Goal: Navigation & Orientation: Find specific page/section

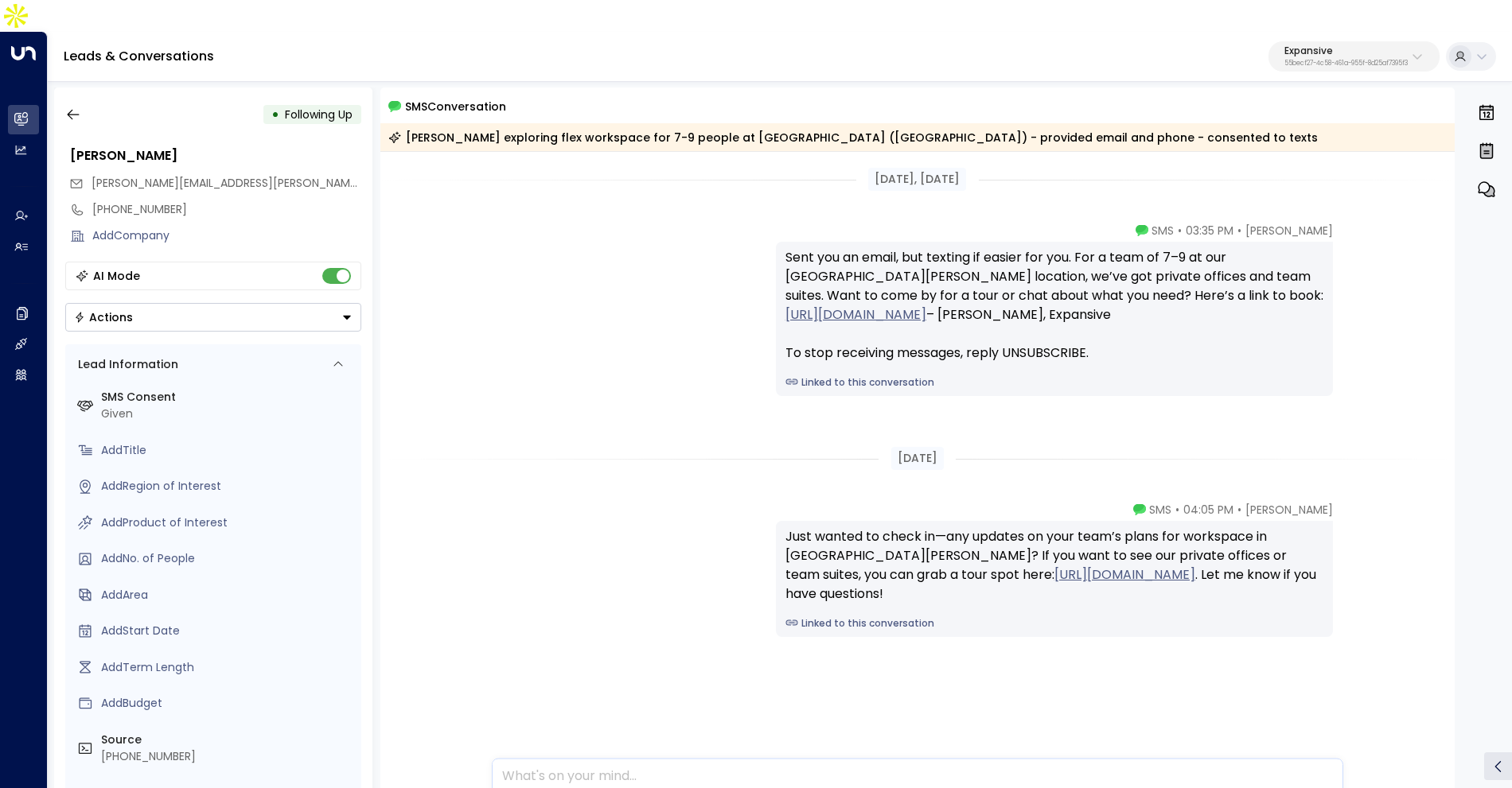
click at [1316, 31] on div "Leads & Conversations Expansive 55becf27-4c58-461a-955f-8d25af7395f3" at bounding box center [780, 56] width 1464 height 50
click at [1316, 46] on p "Expansive" at bounding box center [1345, 51] width 123 height 9
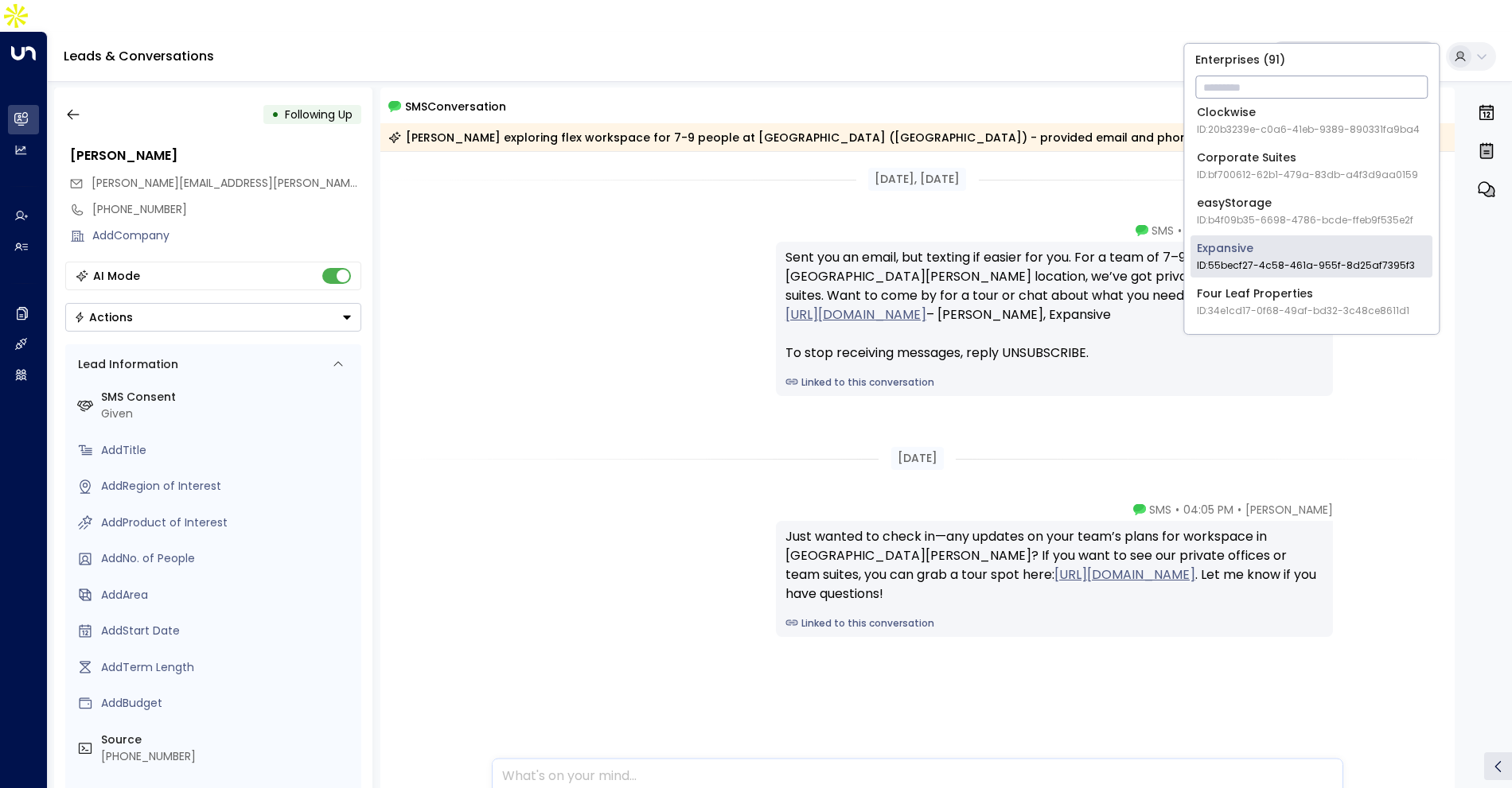
scroll to position [538, 0]
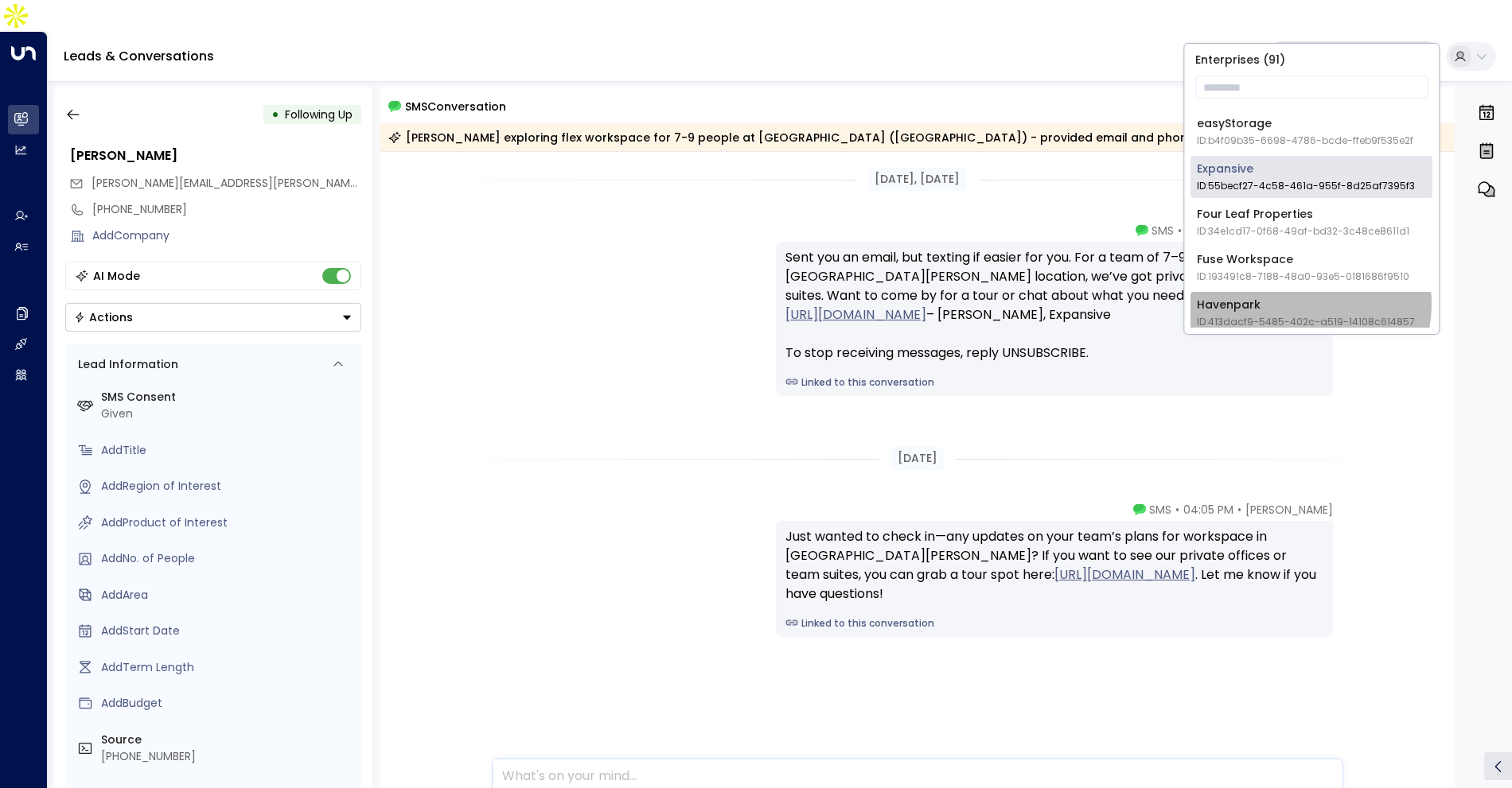
click at [1283, 302] on div "Havenpark ID: 413dacf9-5485-402c-a519-14108c614857" at bounding box center [1306, 313] width 218 height 32
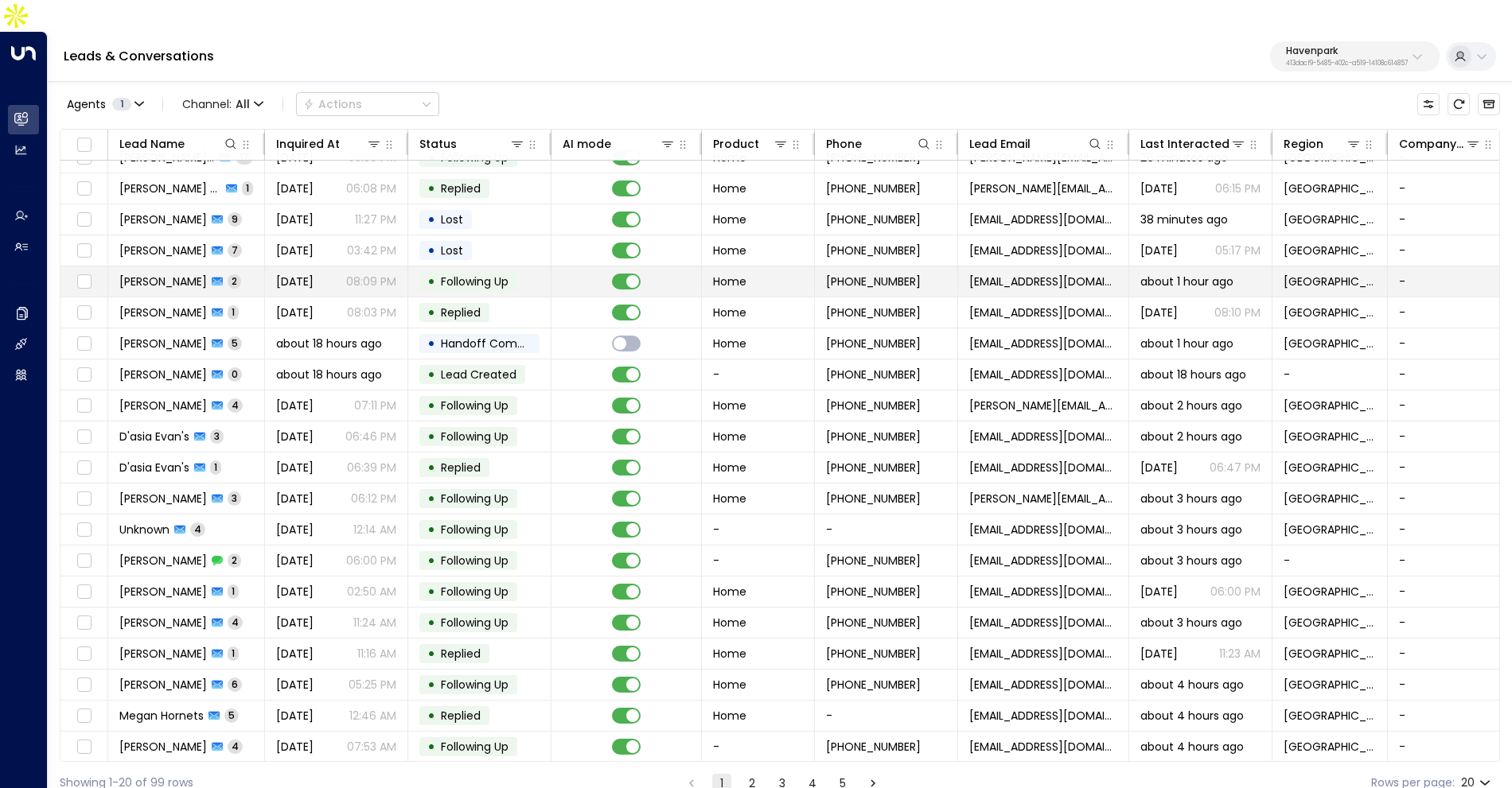
scroll to position [16, 0]
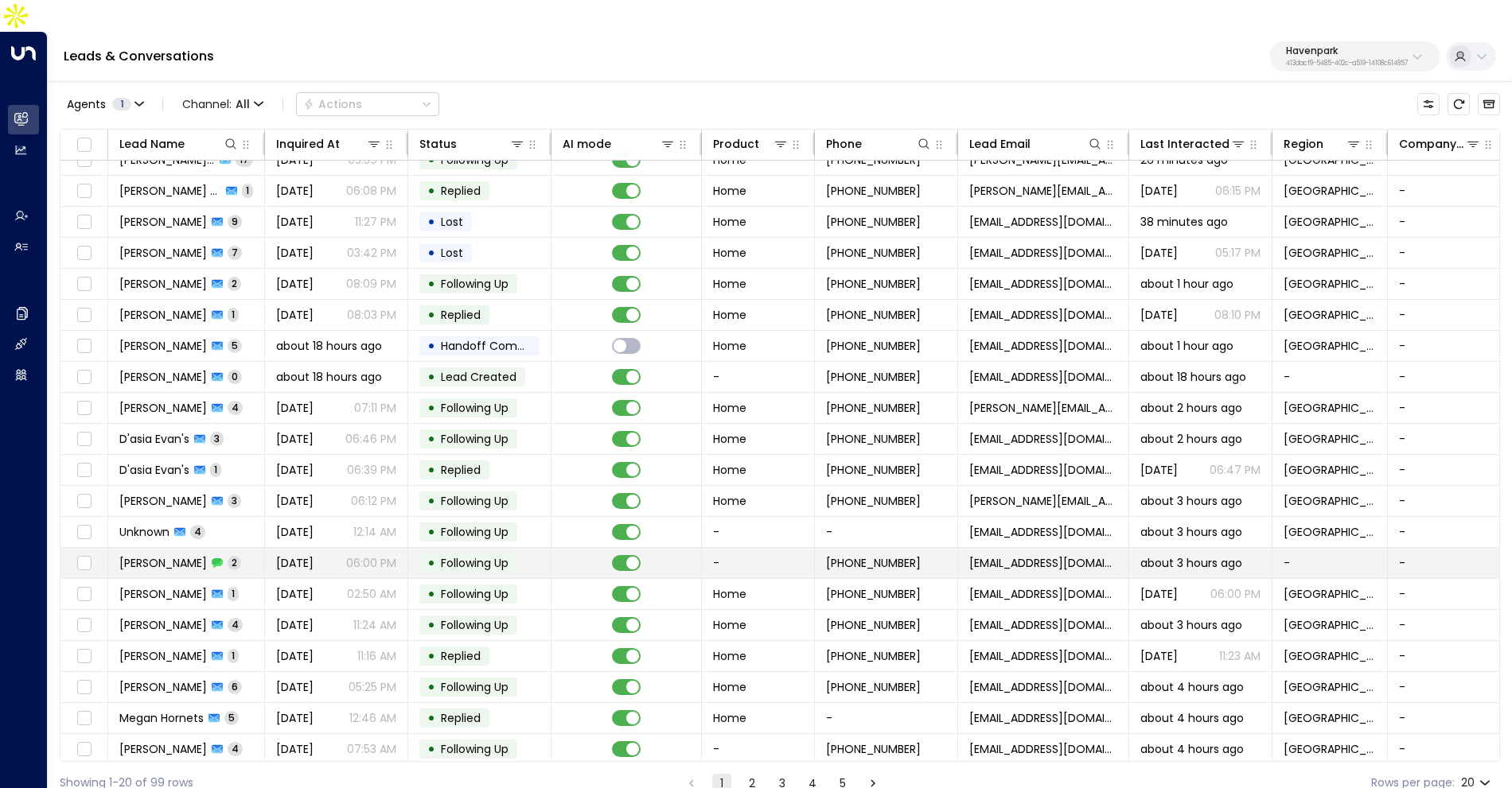
click at [198, 555] on span "[PERSON_NAME]" at bounding box center [163, 562] width 88 height 16
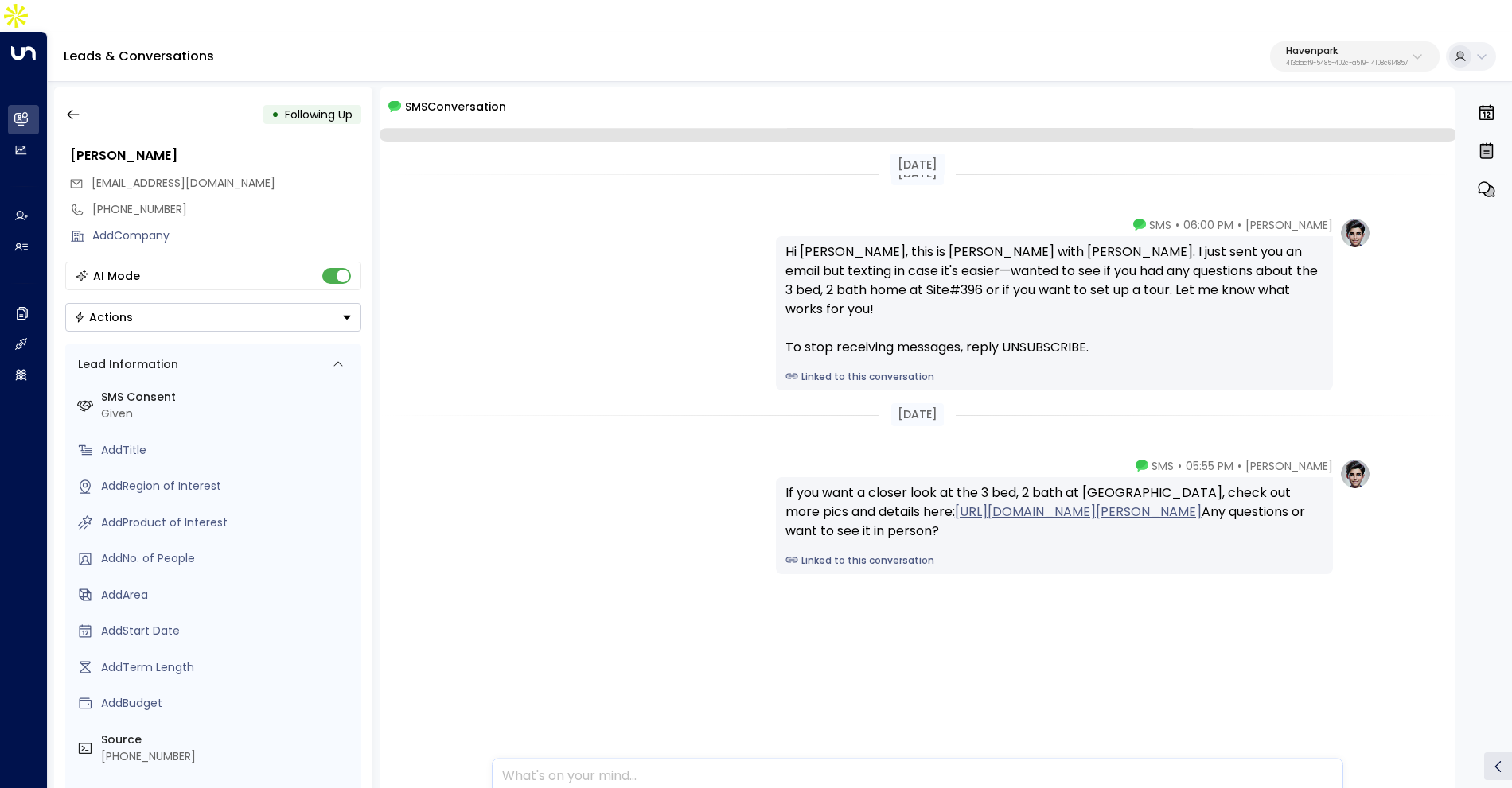
click at [877, 335] on div "Hi [PERSON_NAME], this is [PERSON_NAME] with [PERSON_NAME]. I just sent you an …" at bounding box center [1054, 313] width 557 height 154
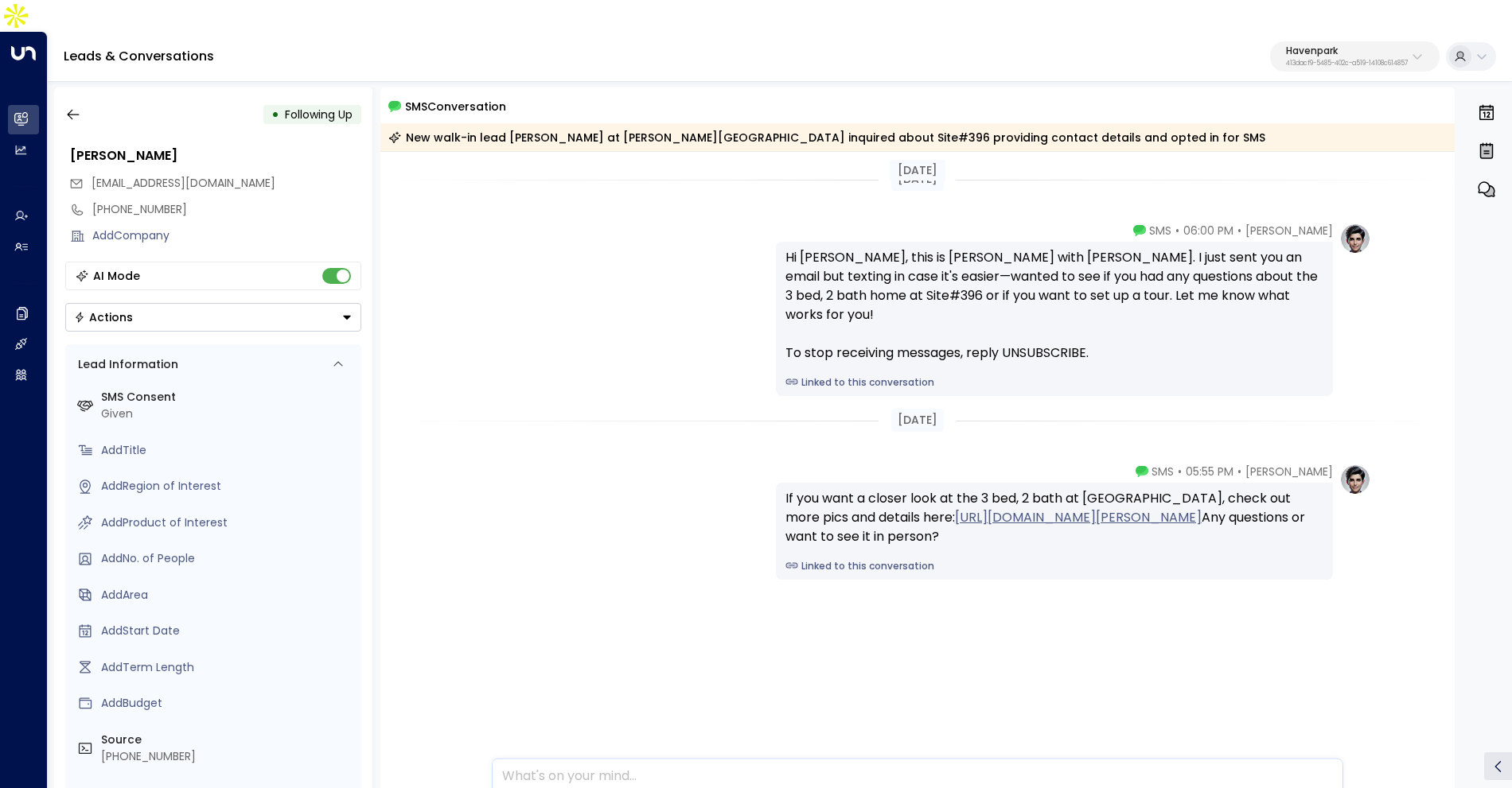
click at [866, 376] on link "Linked to this conversation" at bounding box center [1054, 382] width 538 height 14
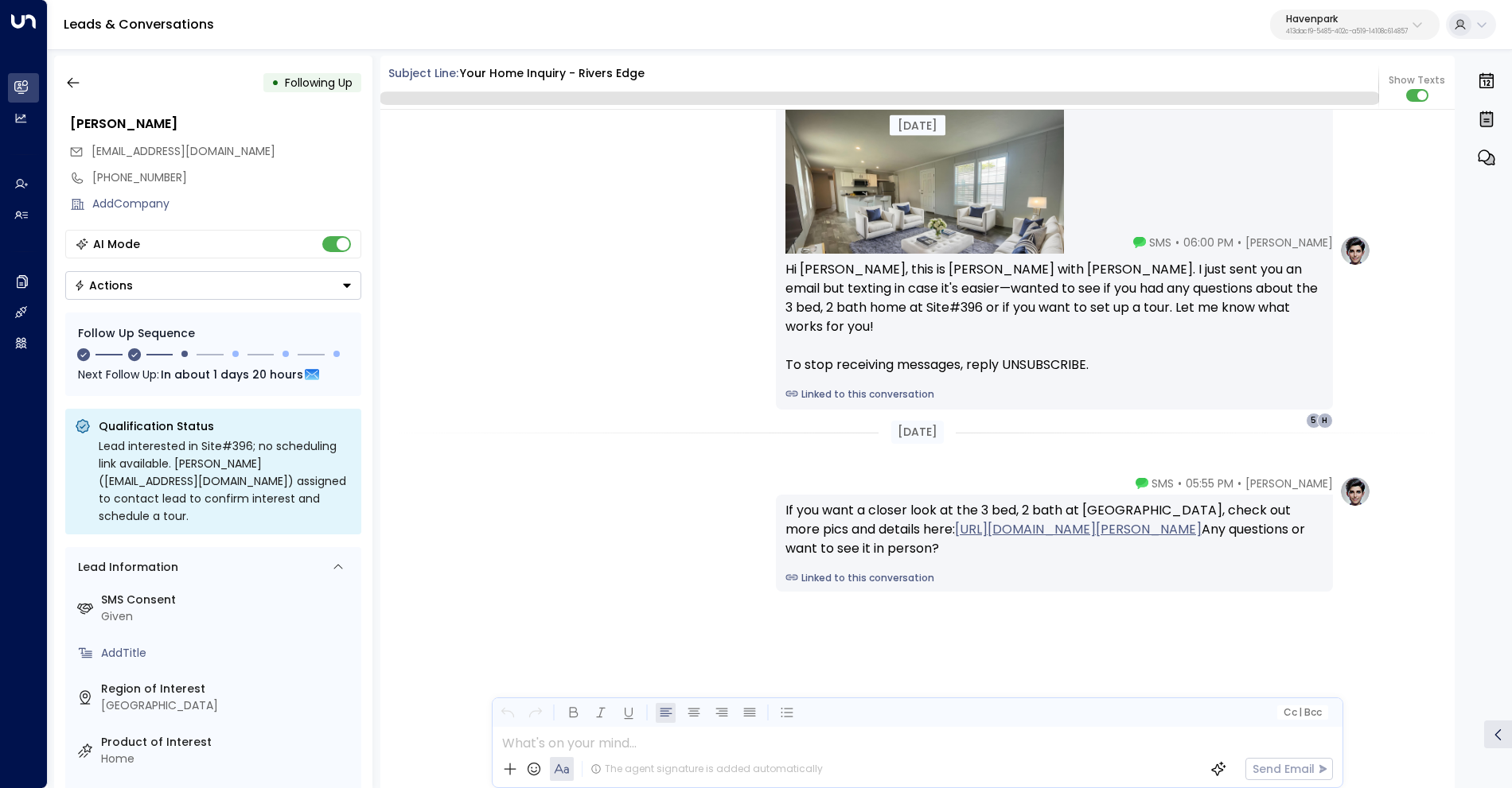
scroll to position [1262, 0]
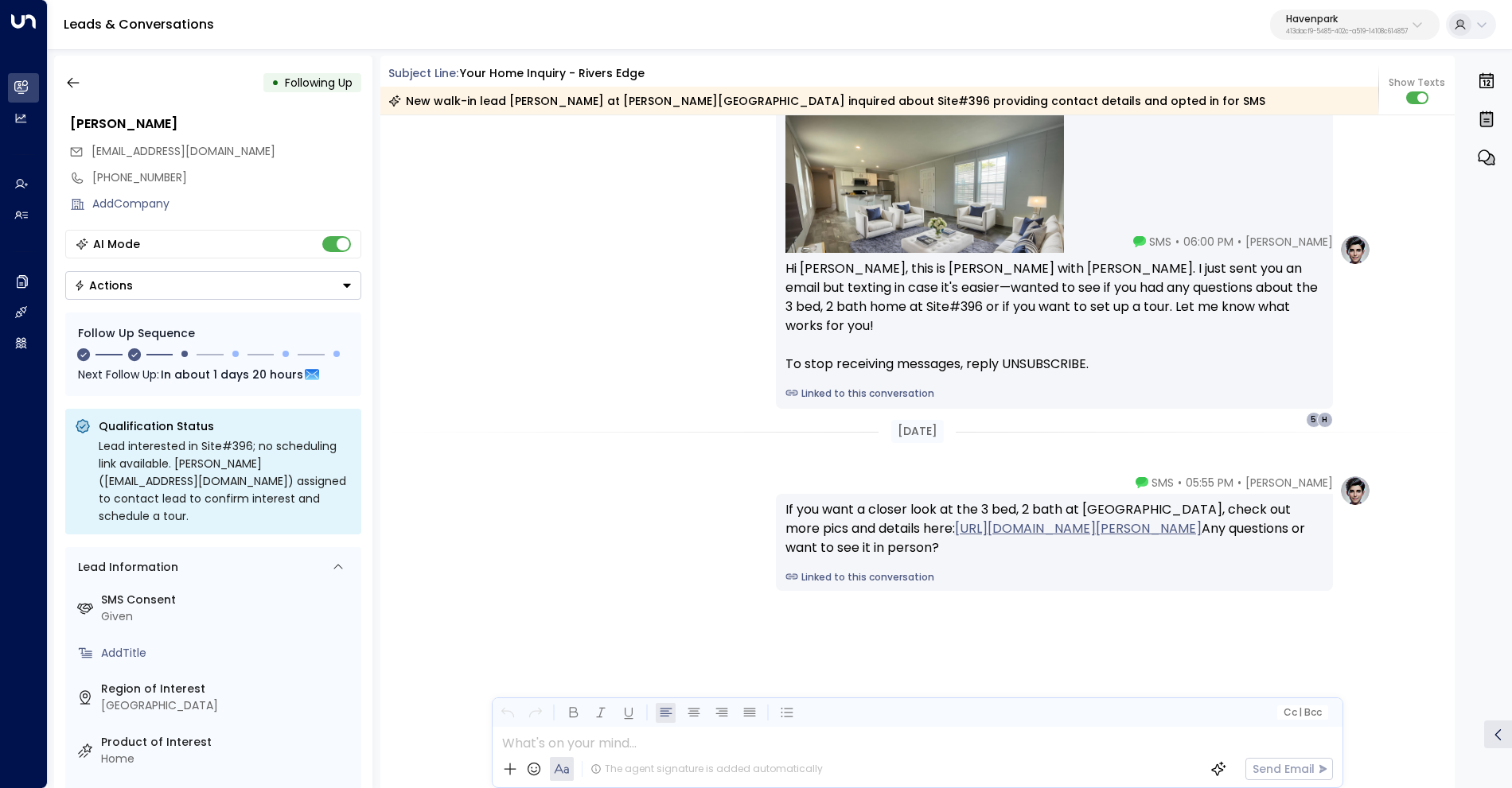
click at [53, 82] on div "• Following Up Tamyria Harris harrismyria@gmail.com +15864532078 Add Company AI…" at bounding box center [780, 422] width 1464 height 748
click at [68, 84] on icon "button" at bounding box center [73, 82] width 16 height 16
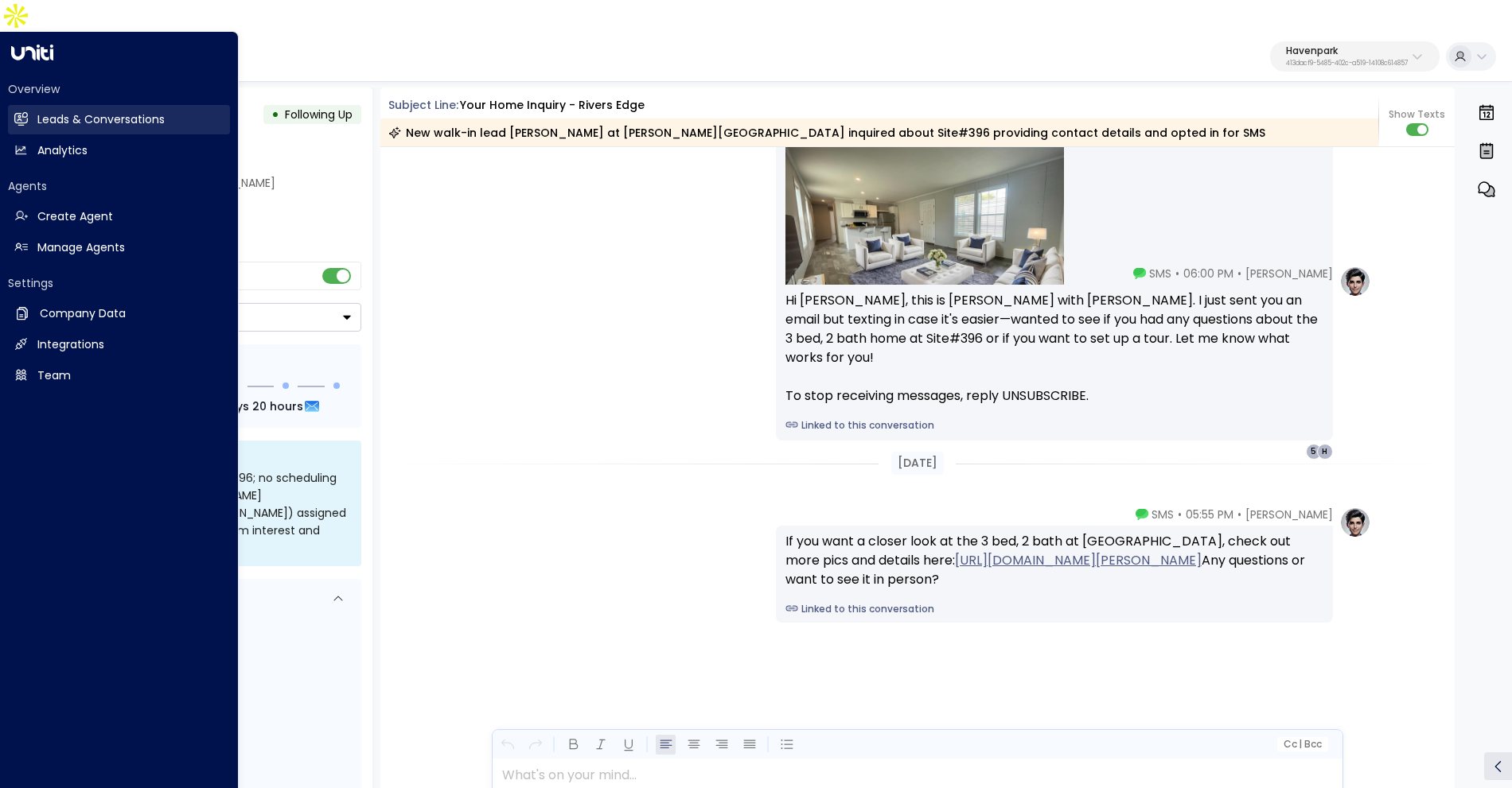
click at [37, 111] on h2 "Leads & Conversations" at bounding box center [101, 119] width 128 height 17
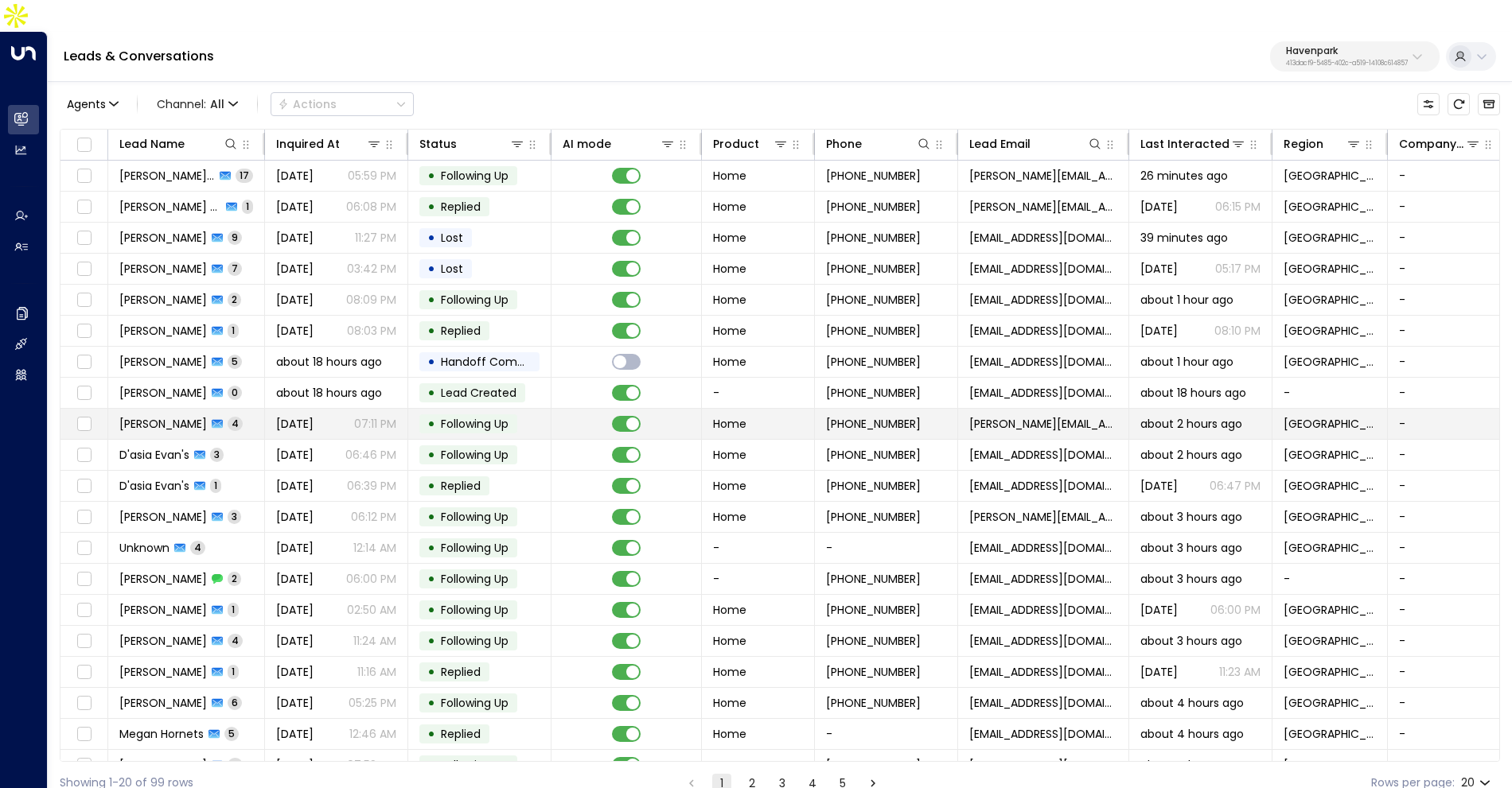
scroll to position [18, 0]
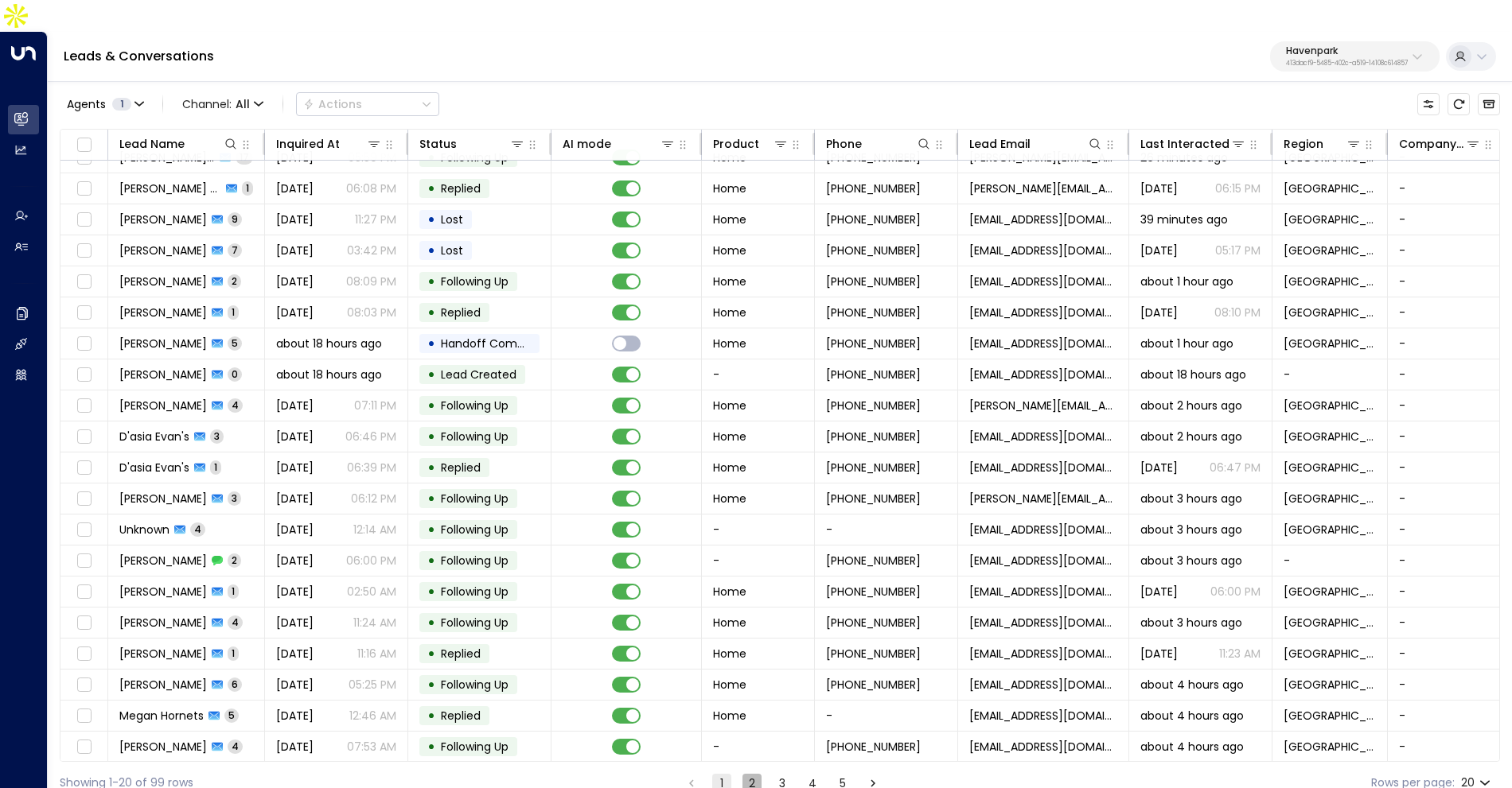
click at [748, 774] on button "2" at bounding box center [751, 783] width 19 height 19
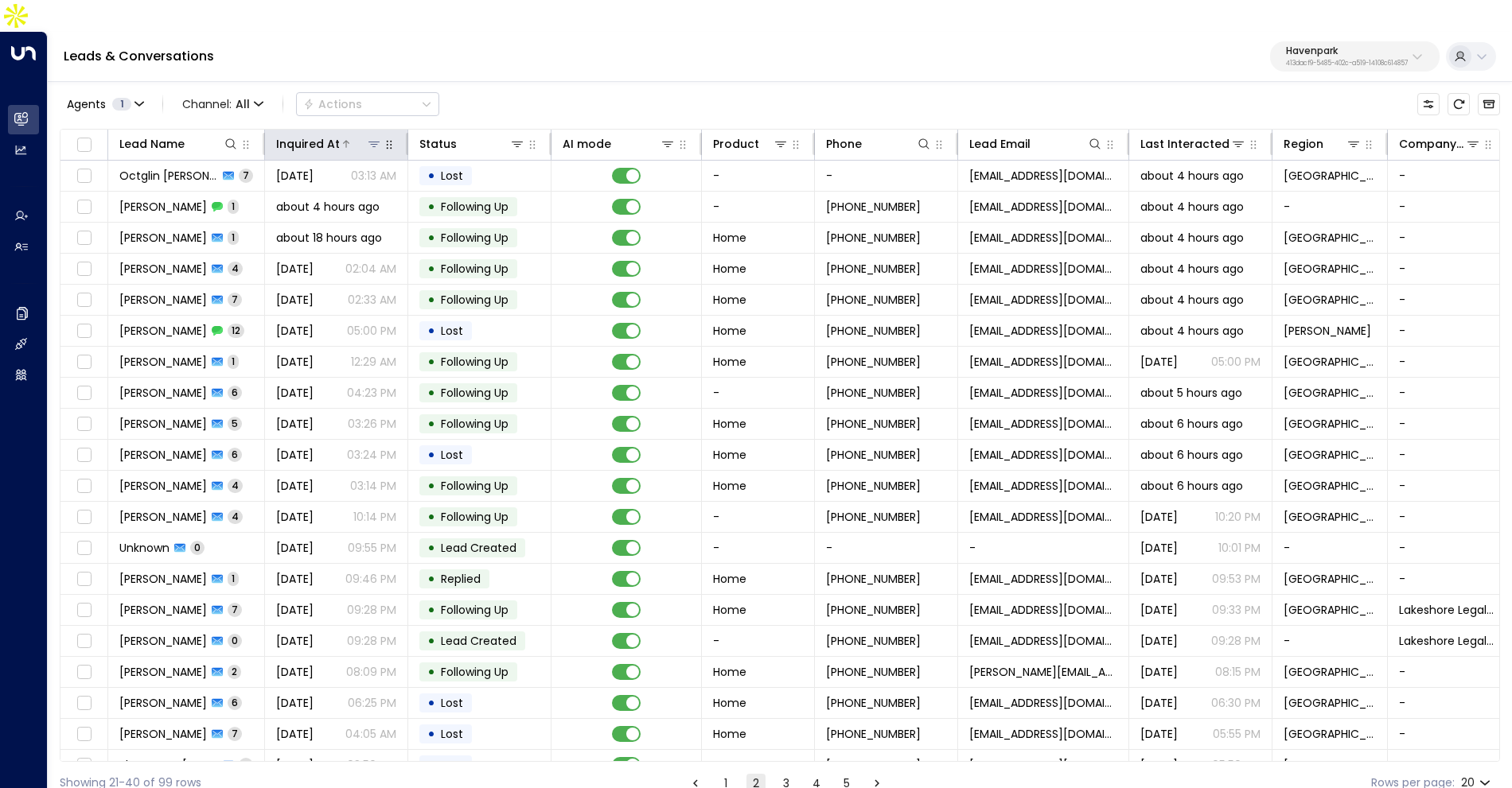
click at [343, 140] on icon at bounding box center [346, 143] width 6 height 7
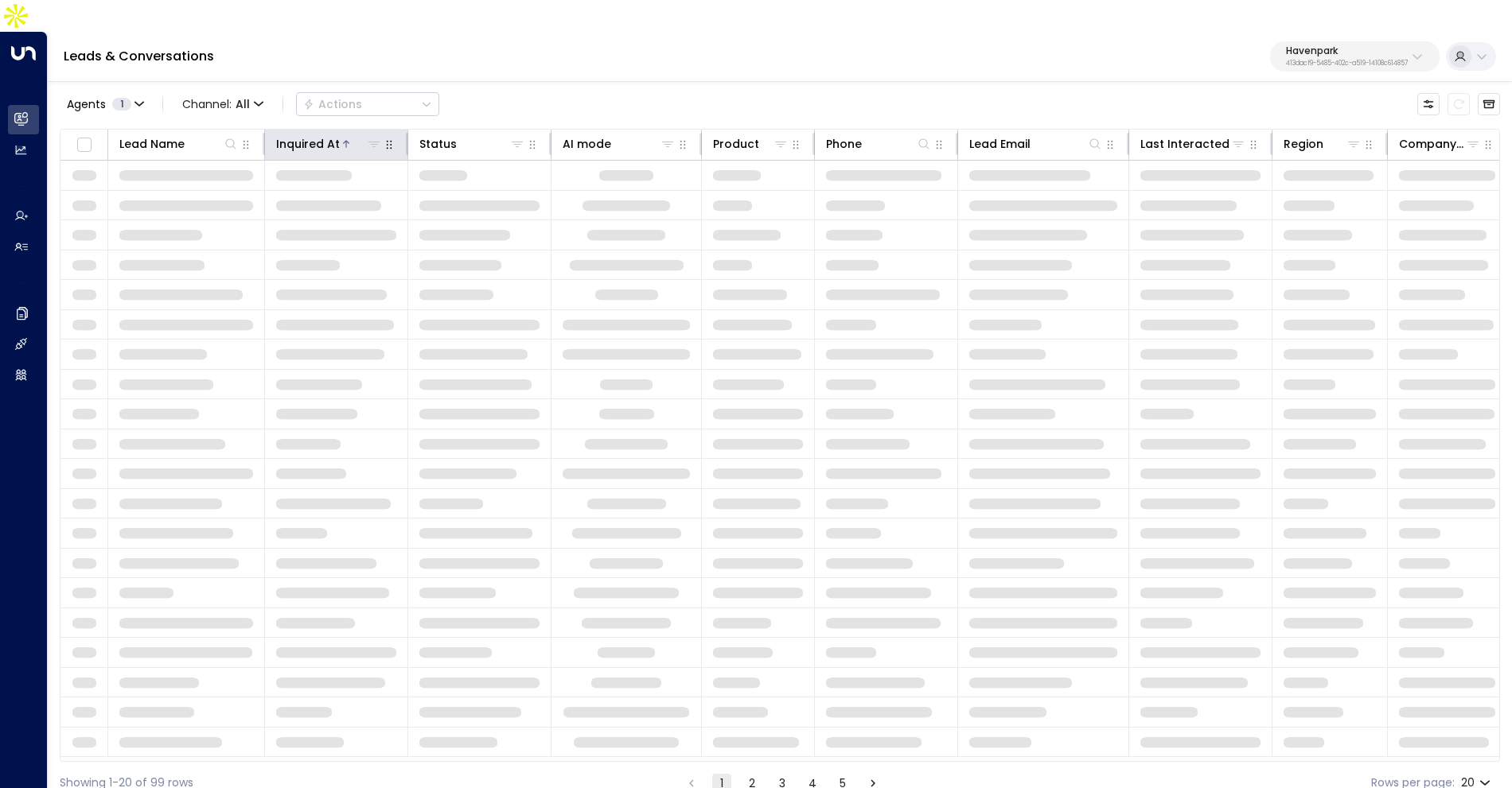
click at [343, 140] on icon at bounding box center [346, 143] width 6 height 7
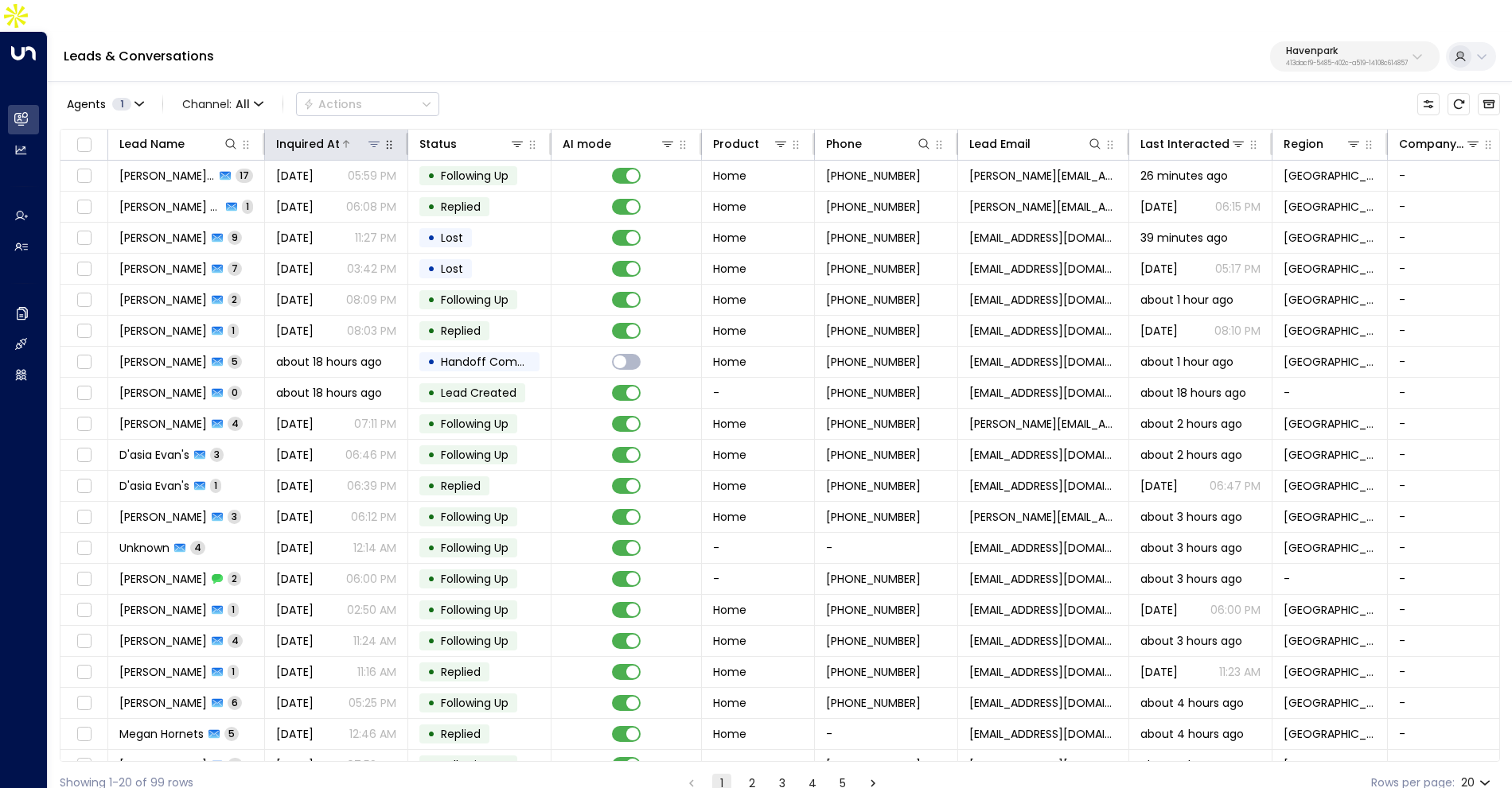
click at [343, 140] on icon at bounding box center [346, 143] width 6 height 7
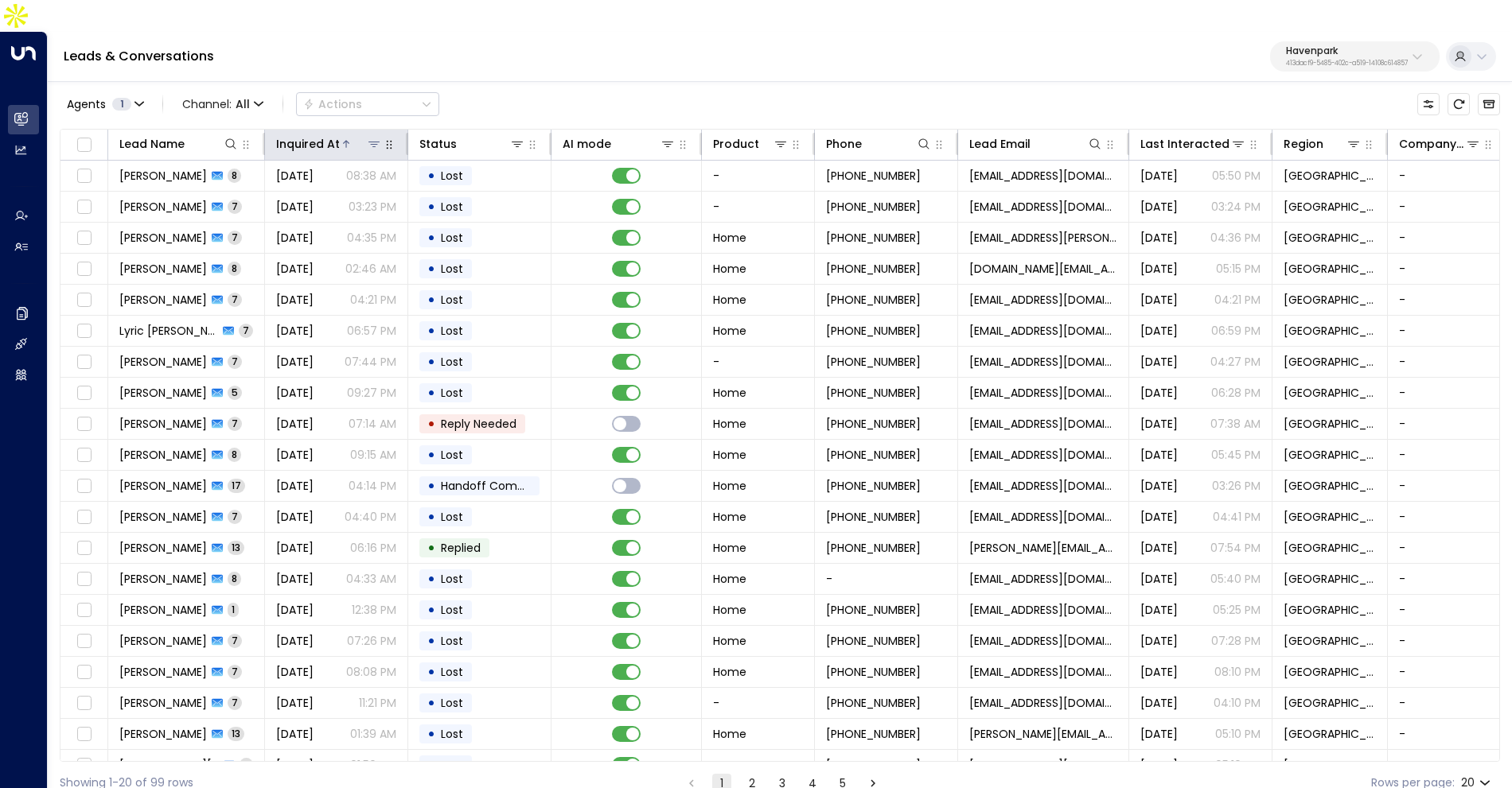
click at [291, 134] on div "Inquired At" at bounding box center [307, 143] width 64 height 19
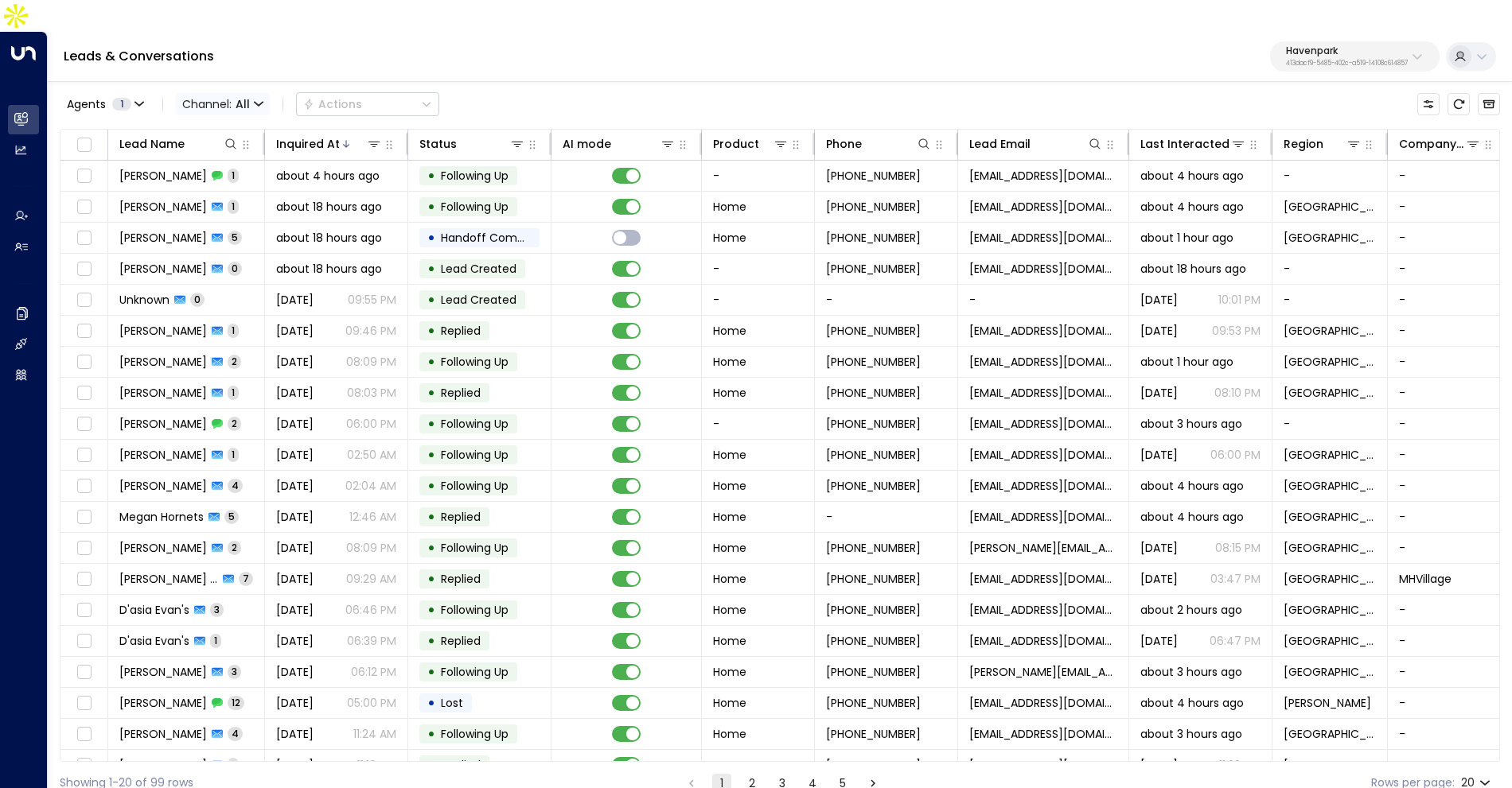
click at [260, 99] on icon "button" at bounding box center [258, 104] width 9 height 9
click at [279, 13] on div at bounding box center [756, 394] width 1512 height 788
click at [250, 93] on span "Channel: All" at bounding box center [222, 105] width 93 height 22
click at [331, 37] on div at bounding box center [756, 394] width 1512 height 788
click at [751, 774] on button "2" at bounding box center [751, 783] width 19 height 19
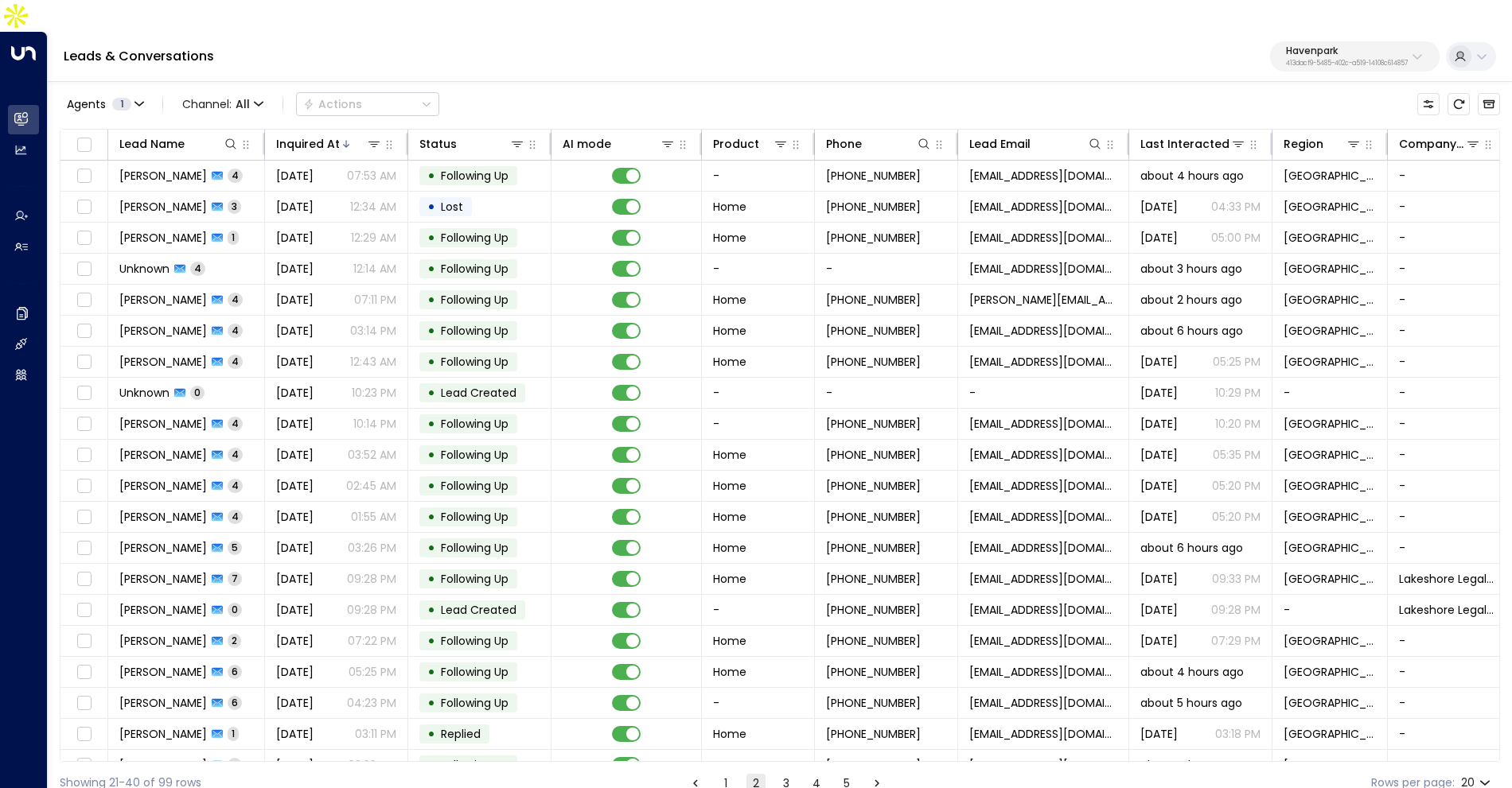
click at [1343, 60] on p "413dacf9-5485-402c-a519-14108c614857" at bounding box center [1347, 63] width 122 height 6
type input "****"
click at [1297, 129] on span "ID: 34e1cd17-0f68-49af-bd32-3c48ce8611d1" at bounding box center [1303, 134] width 213 height 14
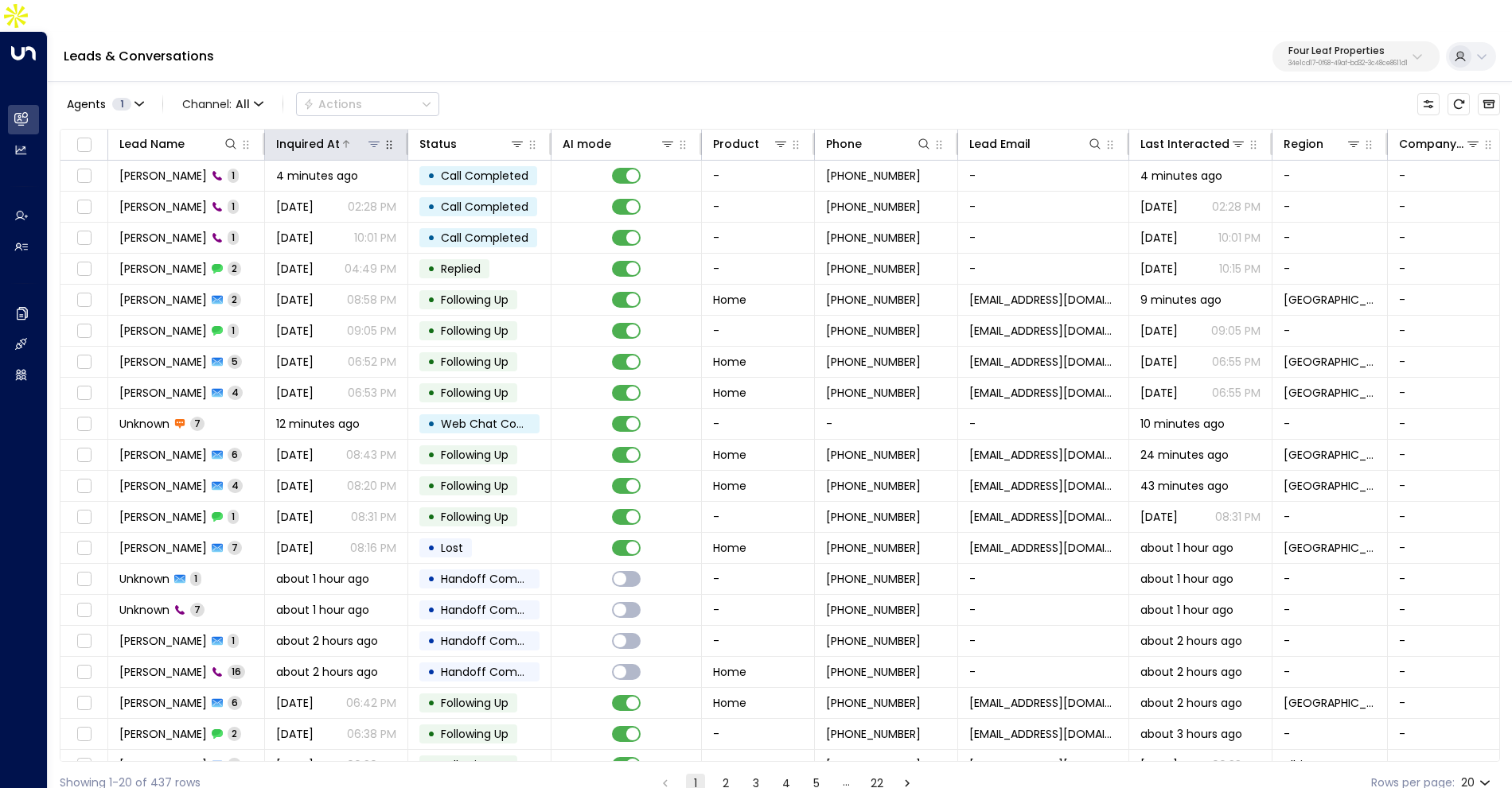
click at [307, 134] on div "Inquired At" at bounding box center [307, 143] width 64 height 19
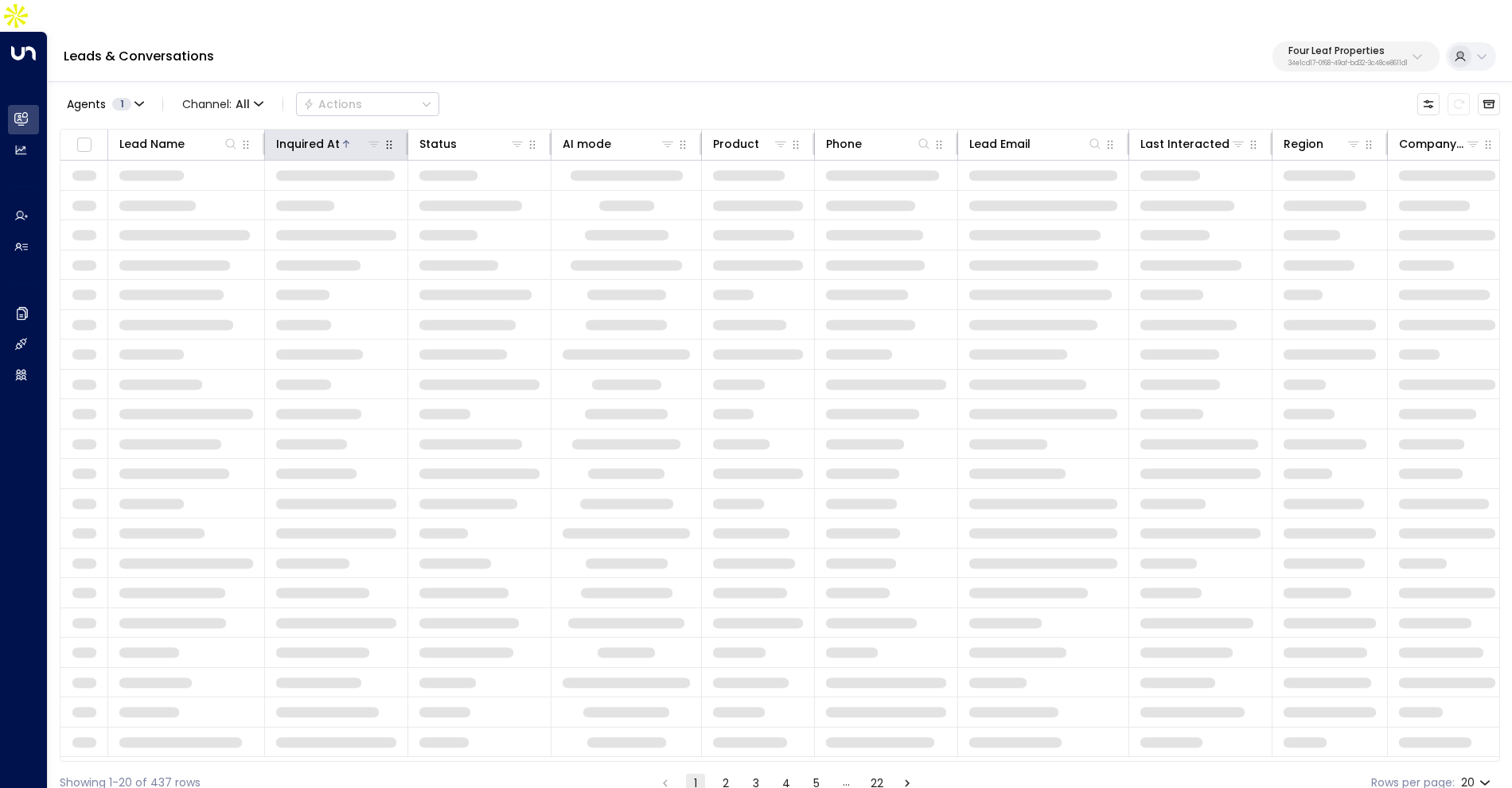
click at [304, 134] on div "Inquired At" at bounding box center [307, 143] width 64 height 19
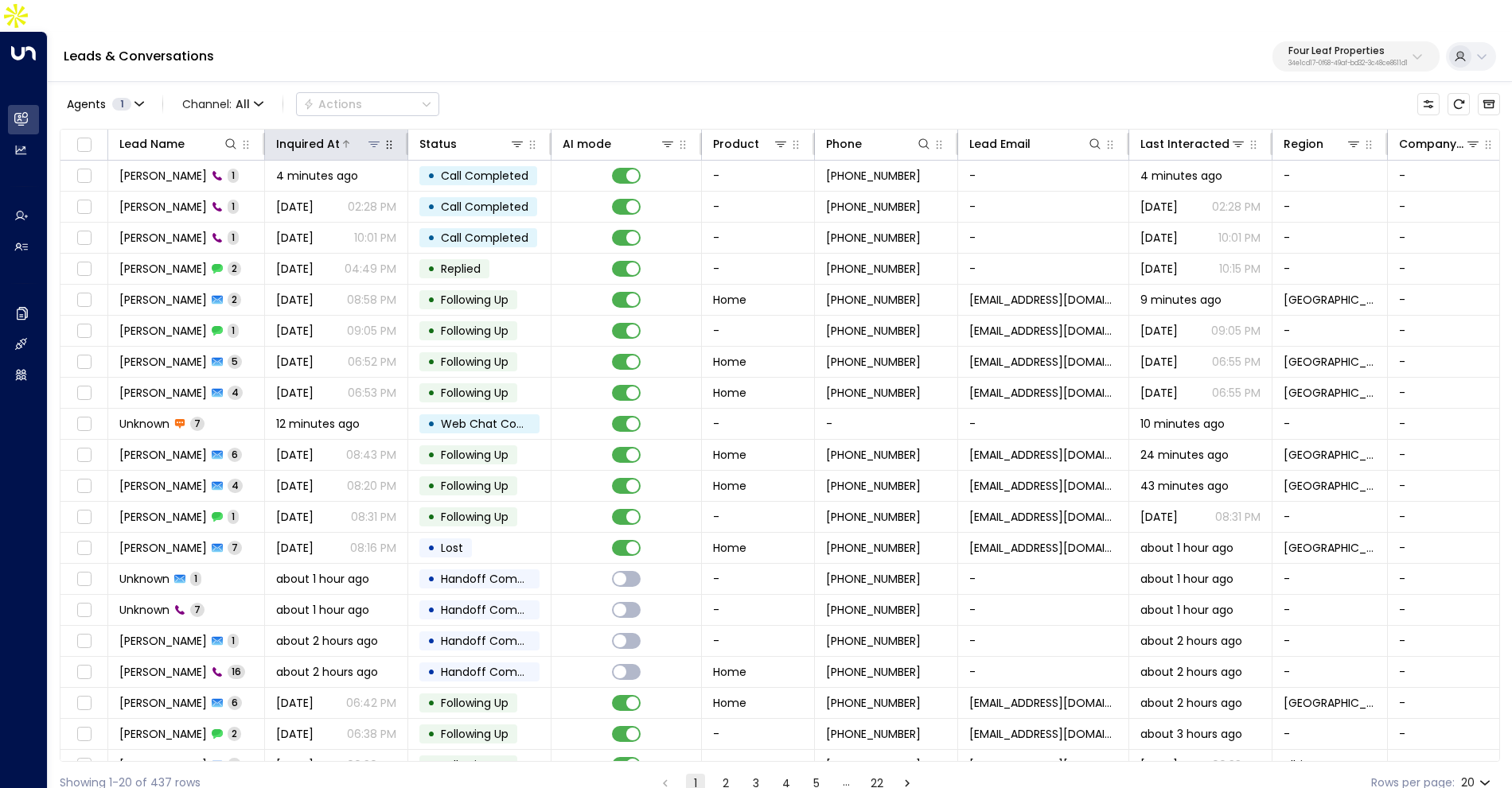
click at [311, 134] on div "Inquired At" at bounding box center [307, 143] width 64 height 19
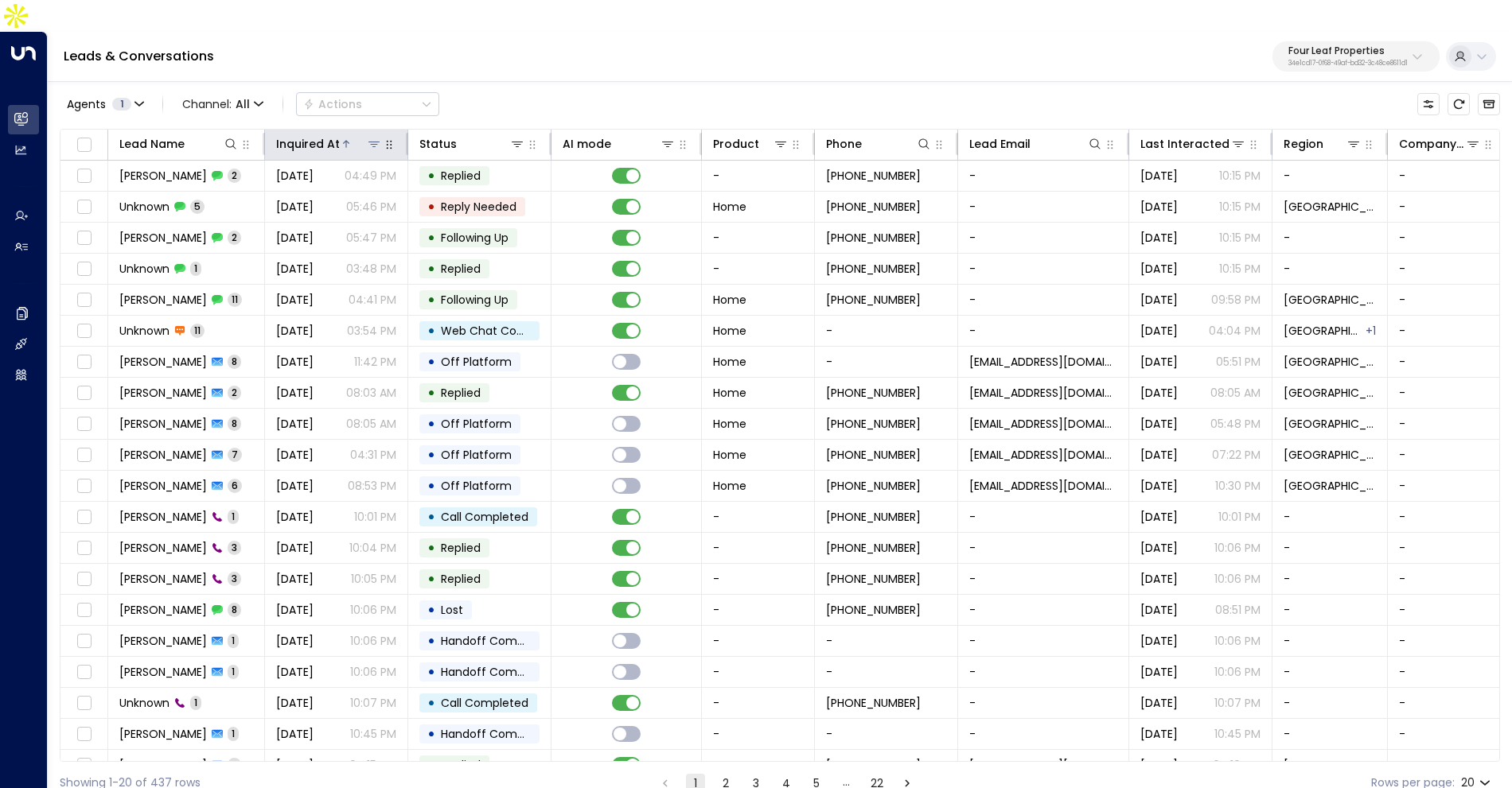
click at [332, 134] on div "Inquired At" at bounding box center [307, 143] width 64 height 19
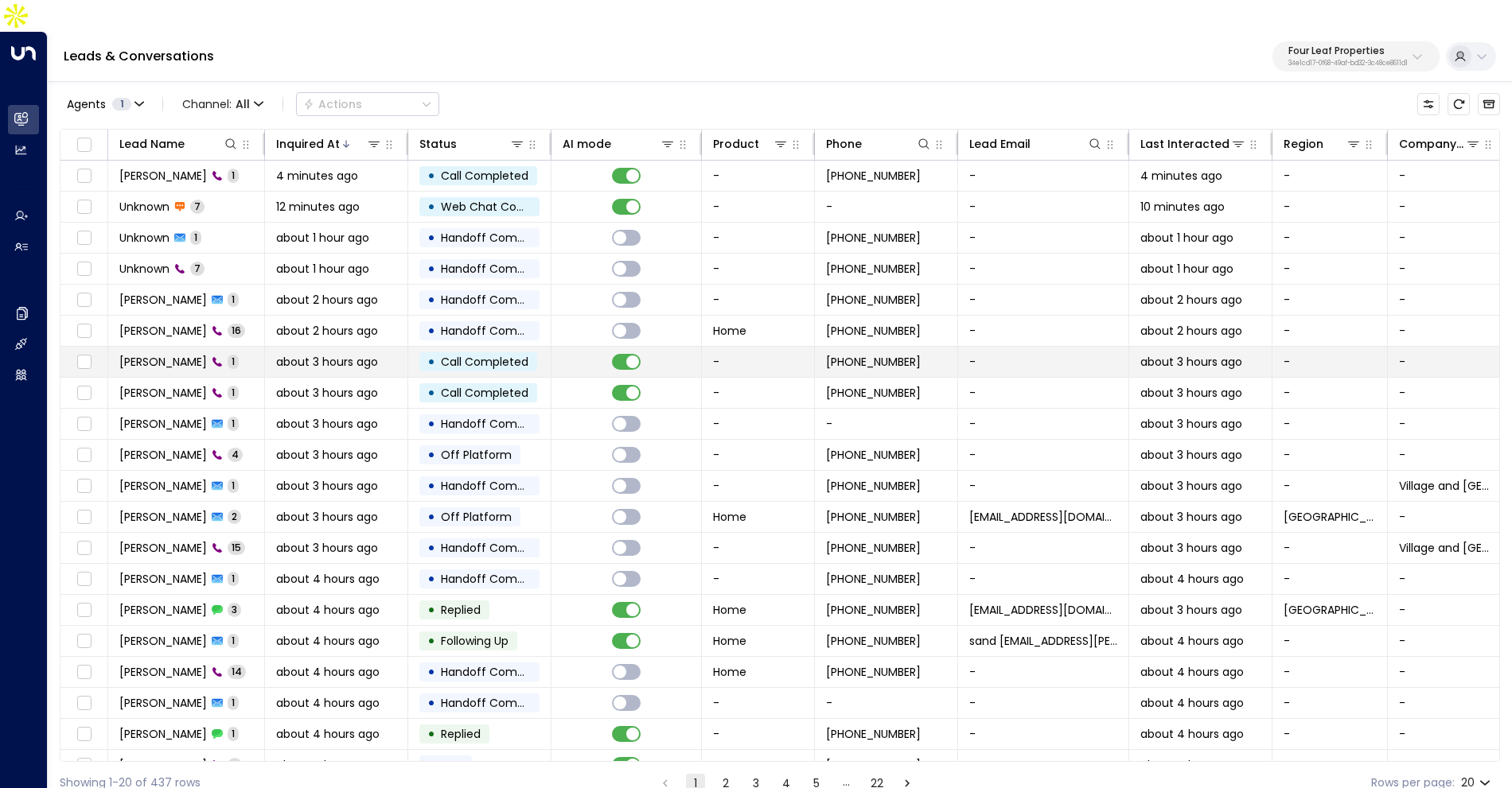
scroll to position [18, 0]
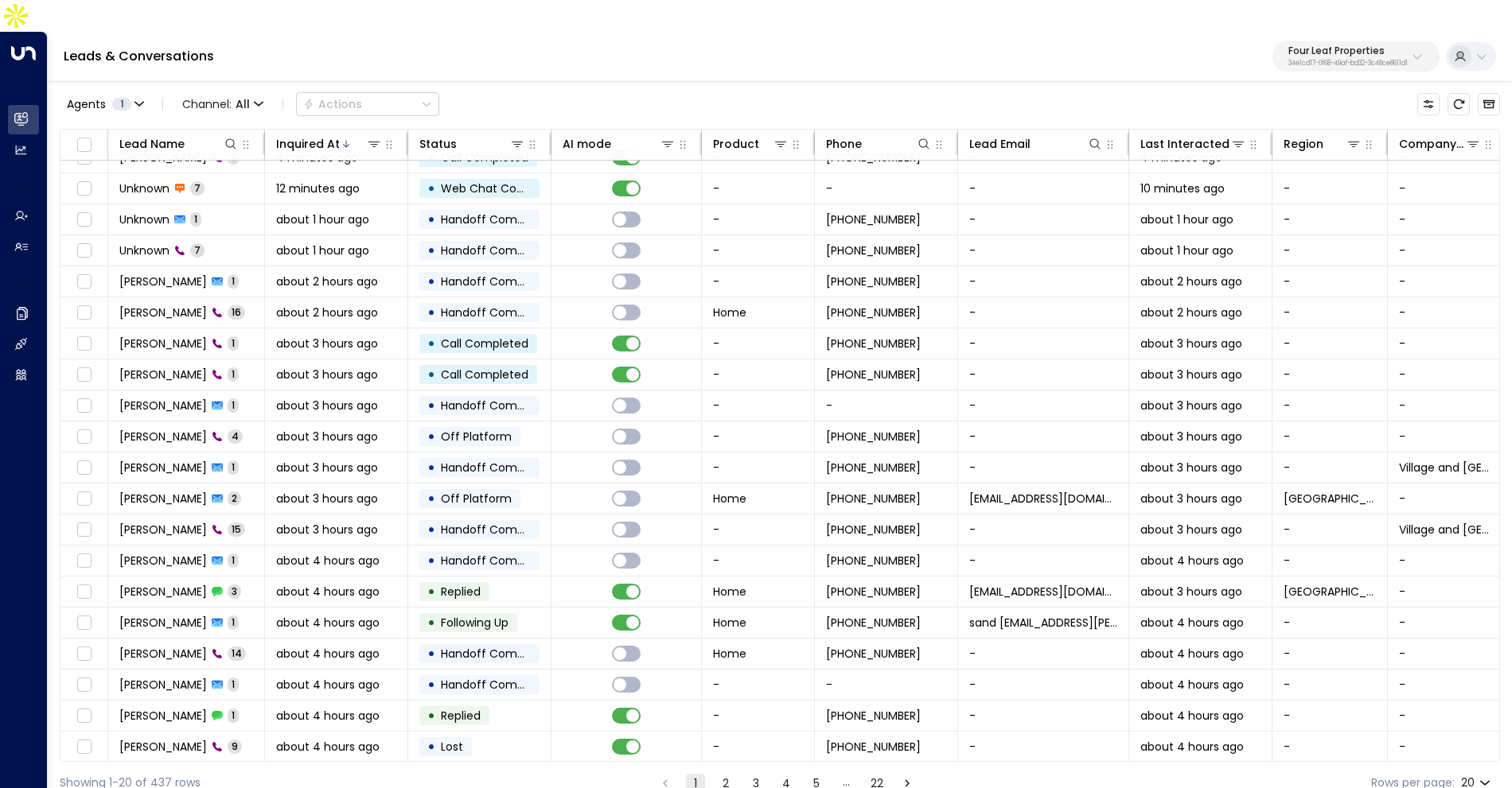
click at [724, 774] on button "2" at bounding box center [725, 783] width 19 height 19
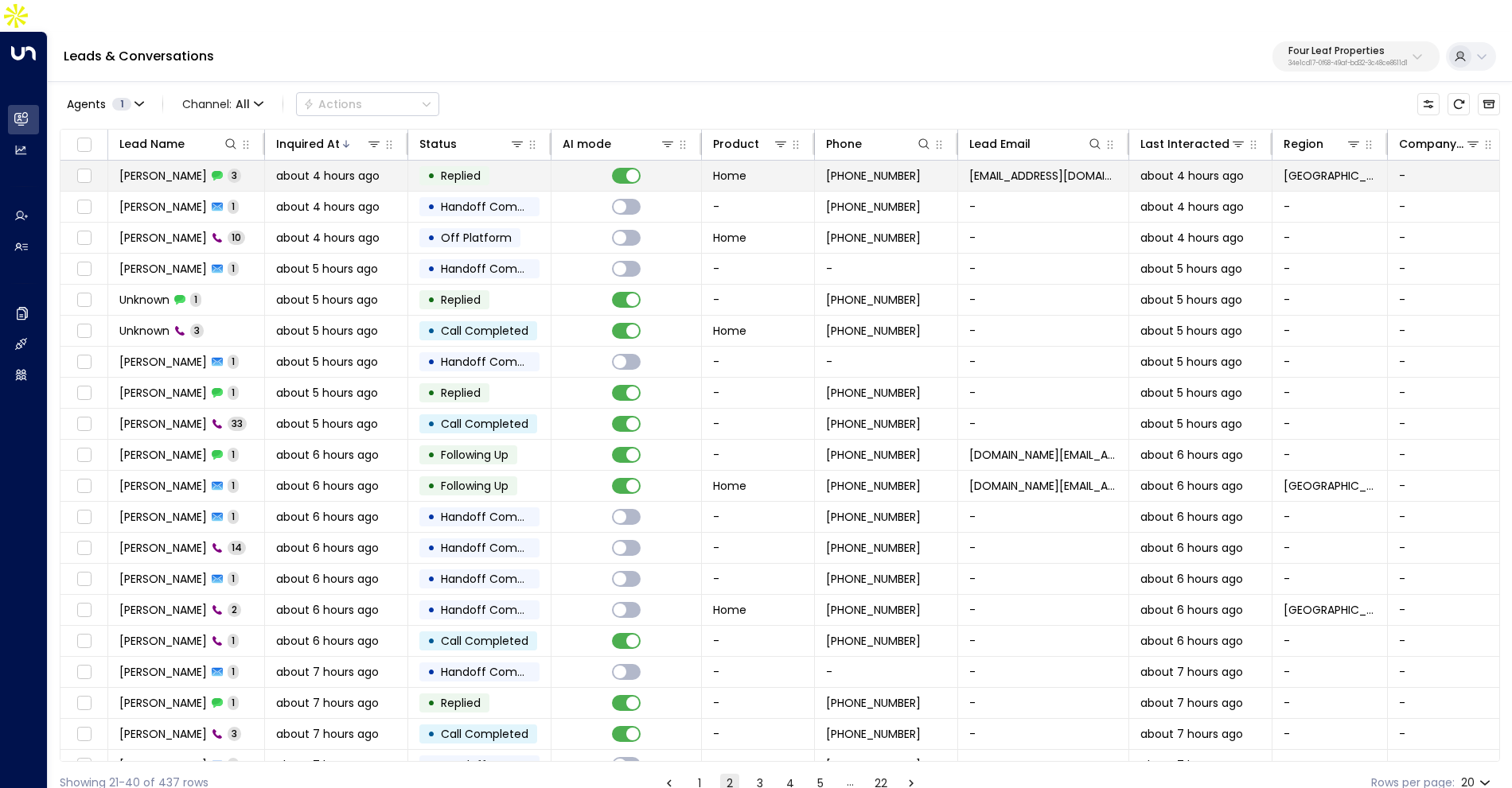
click at [257, 161] on td "John Squaire 3" at bounding box center [186, 176] width 156 height 31
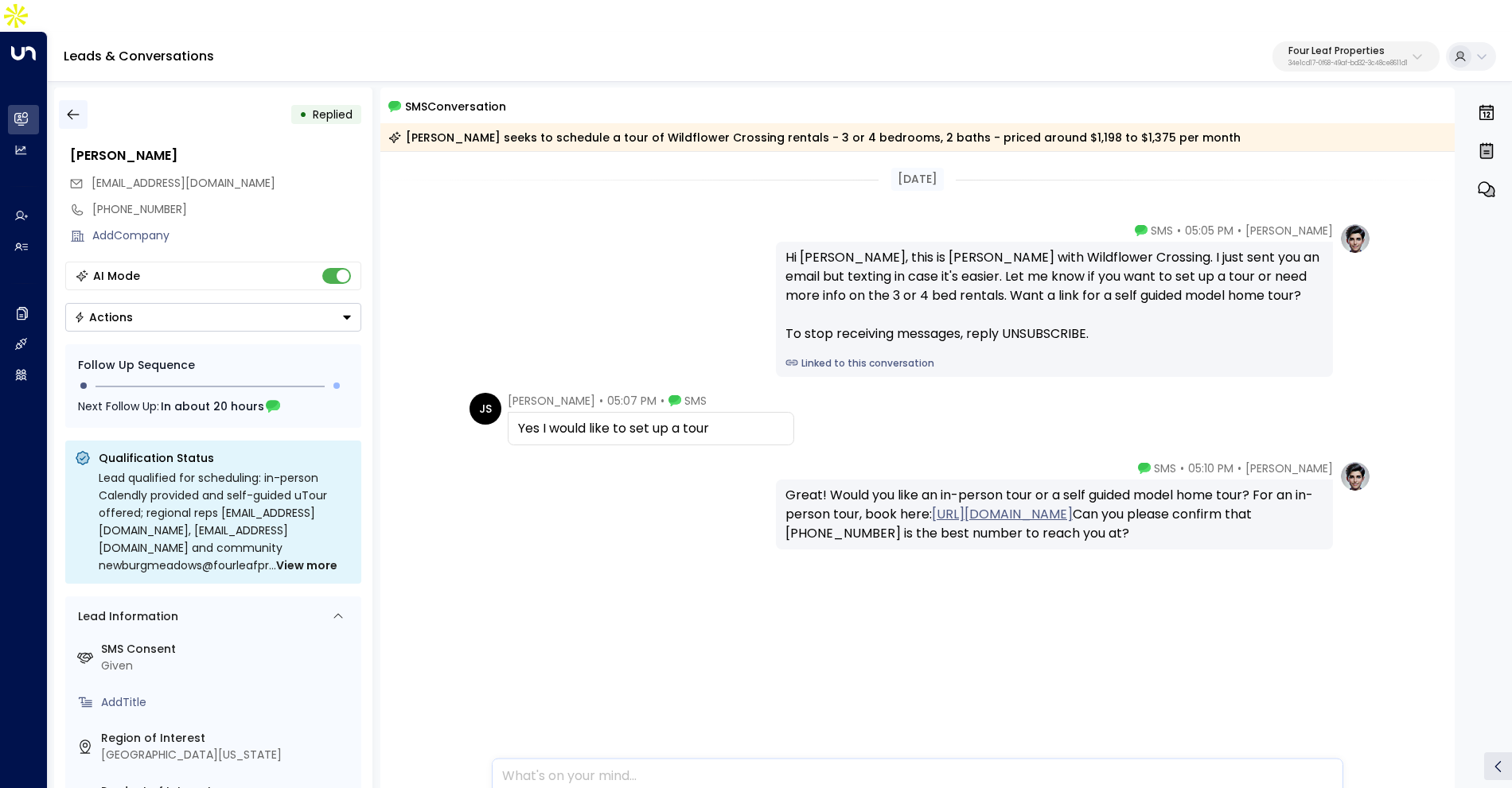
click at [71, 106] on icon "button" at bounding box center [73, 114] width 16 height 16
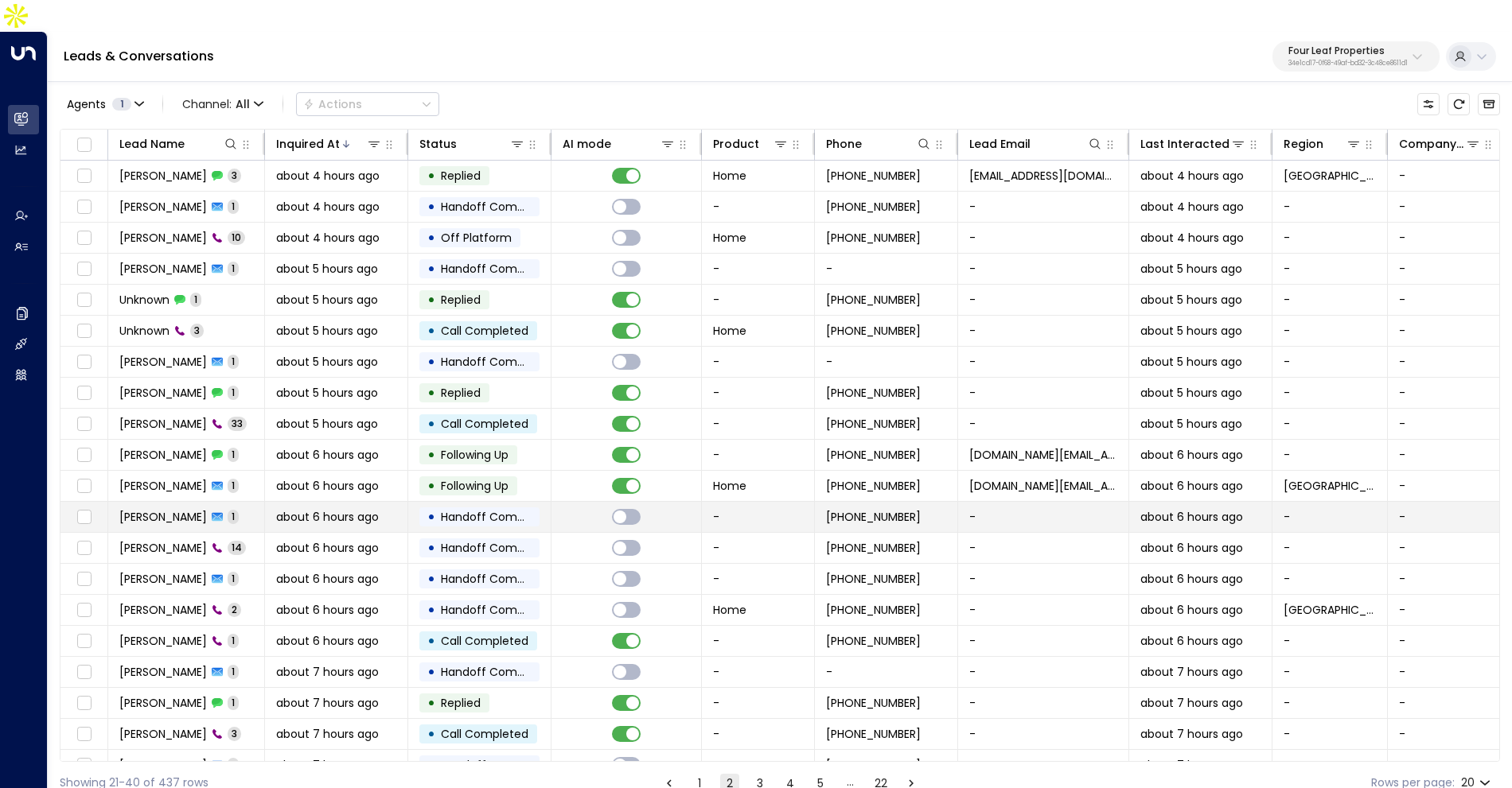
scroll to position [18, 0]
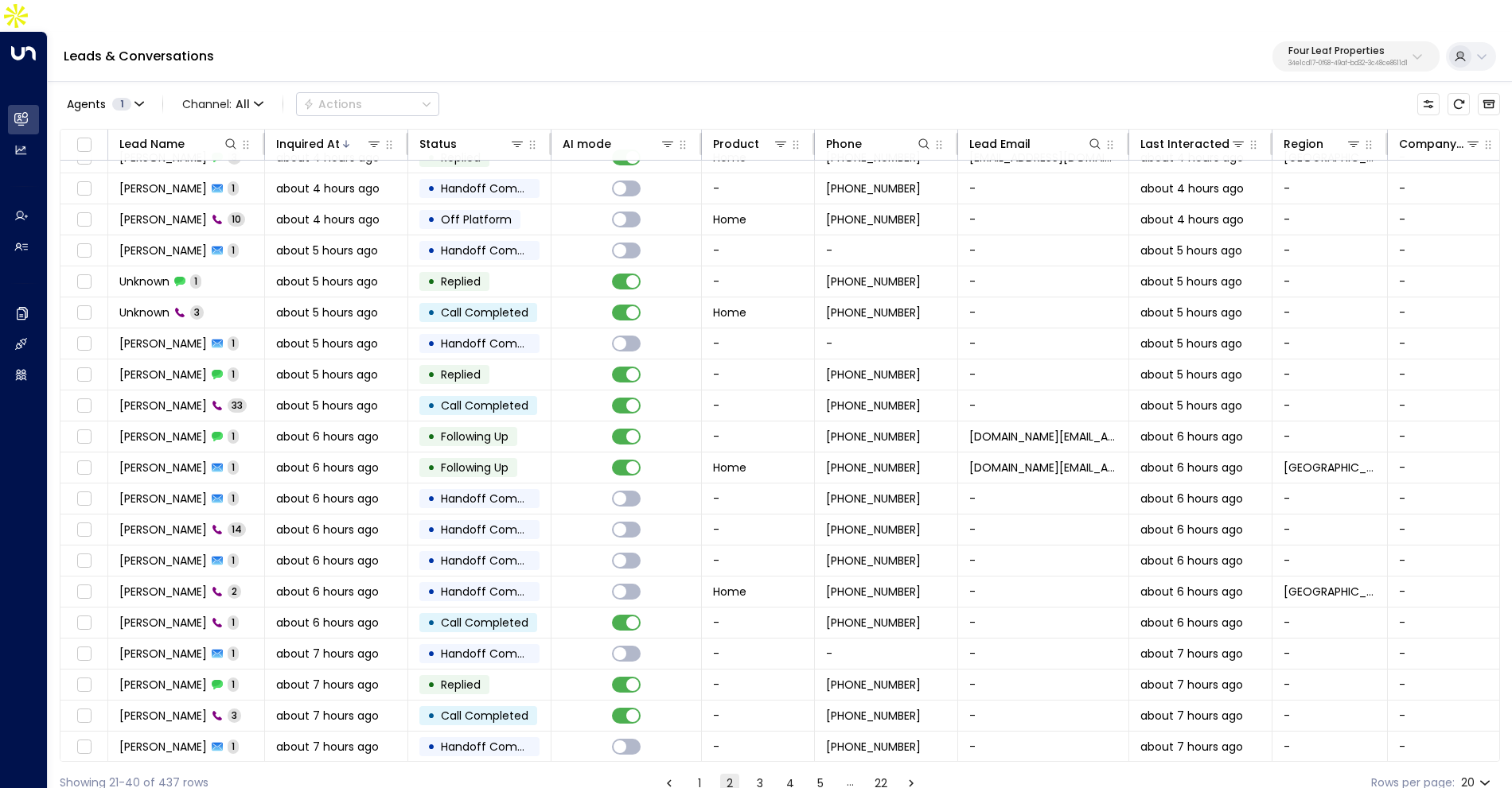
click at [754, 774] on button "3" at bounding box center [760, 783] width 19 height 19
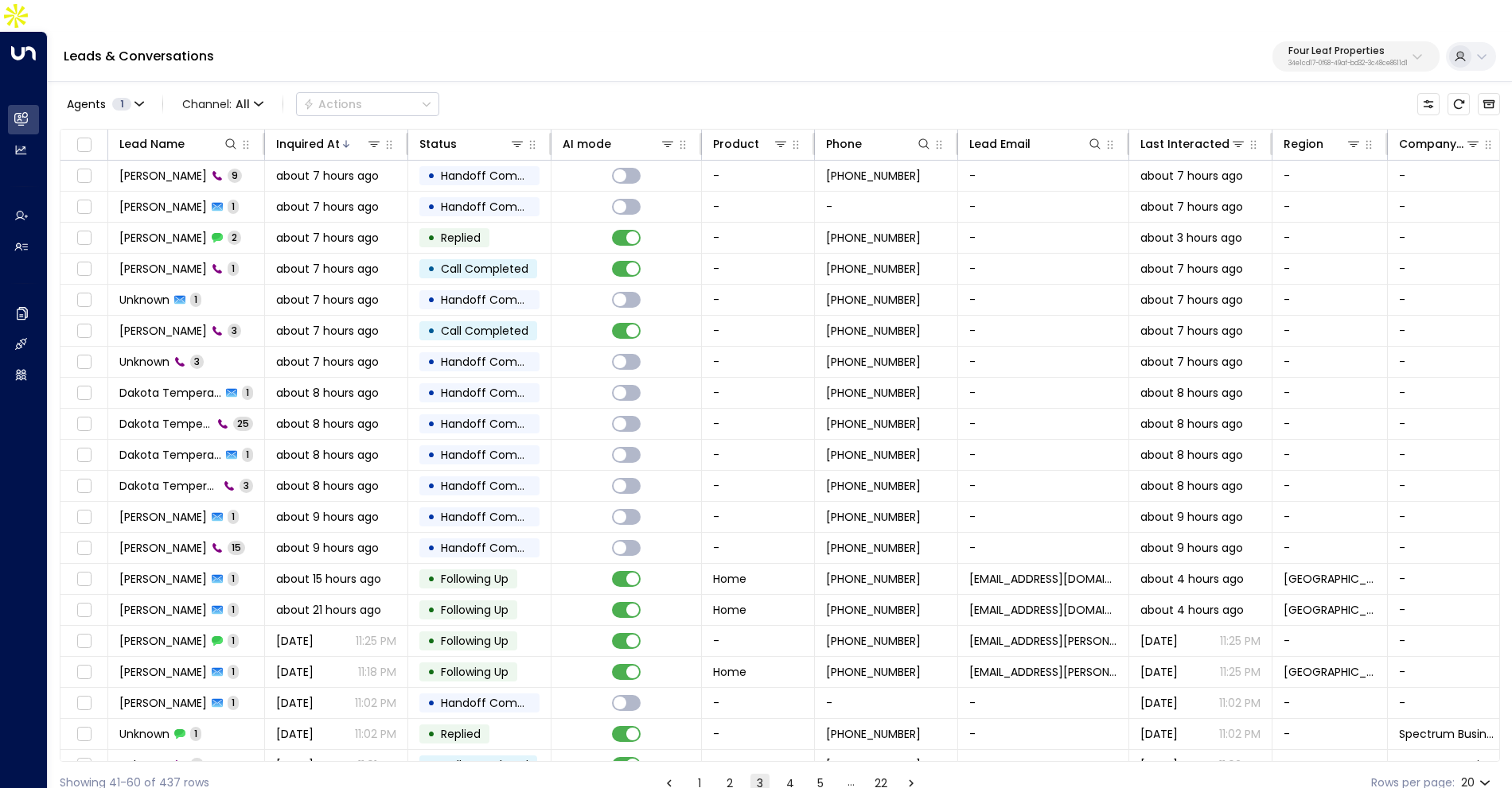
click at [792, 774] on button "4" at bounding box center [790, 783] width 19 height 19
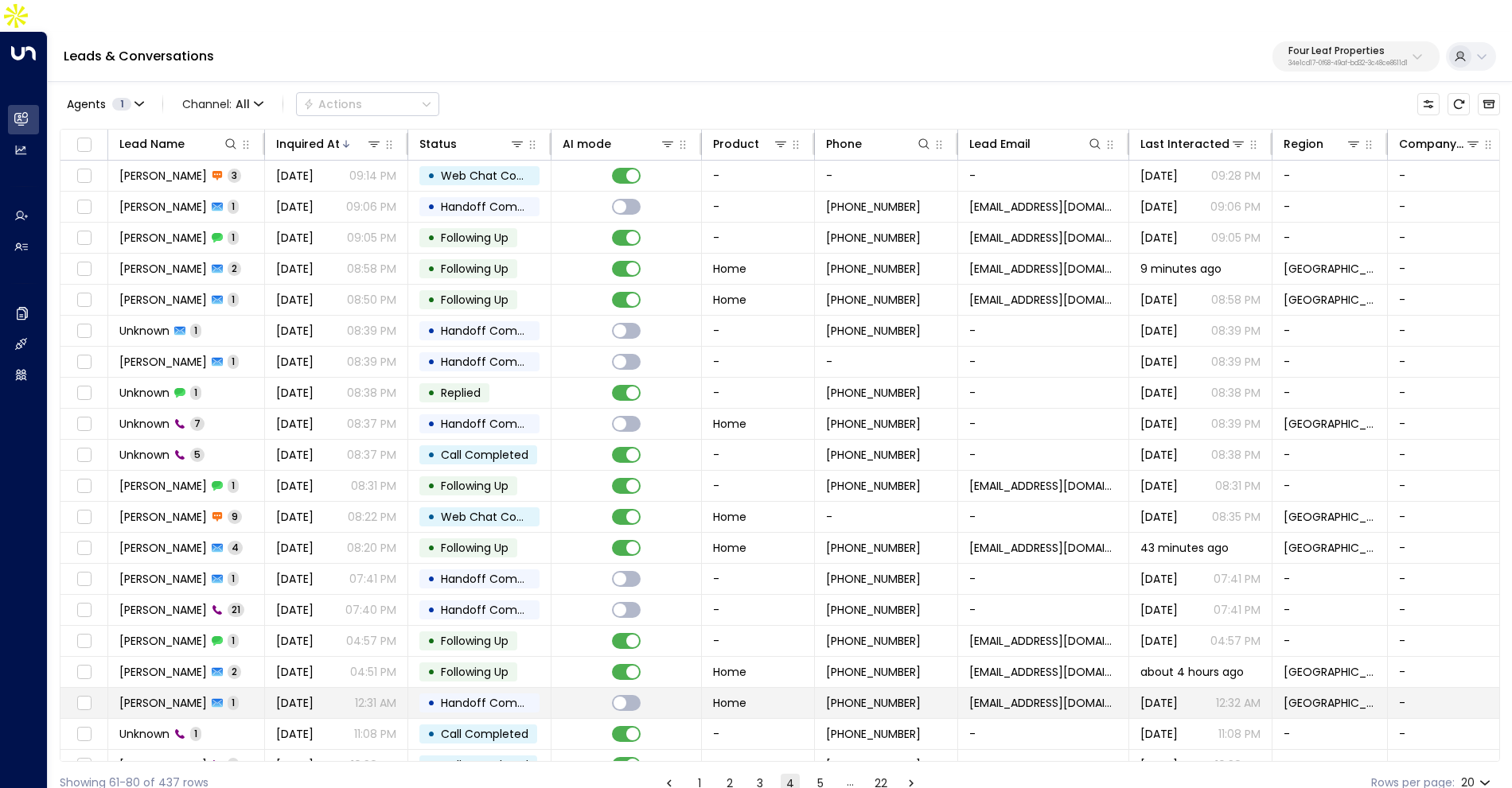
scroll to position [18, 0]
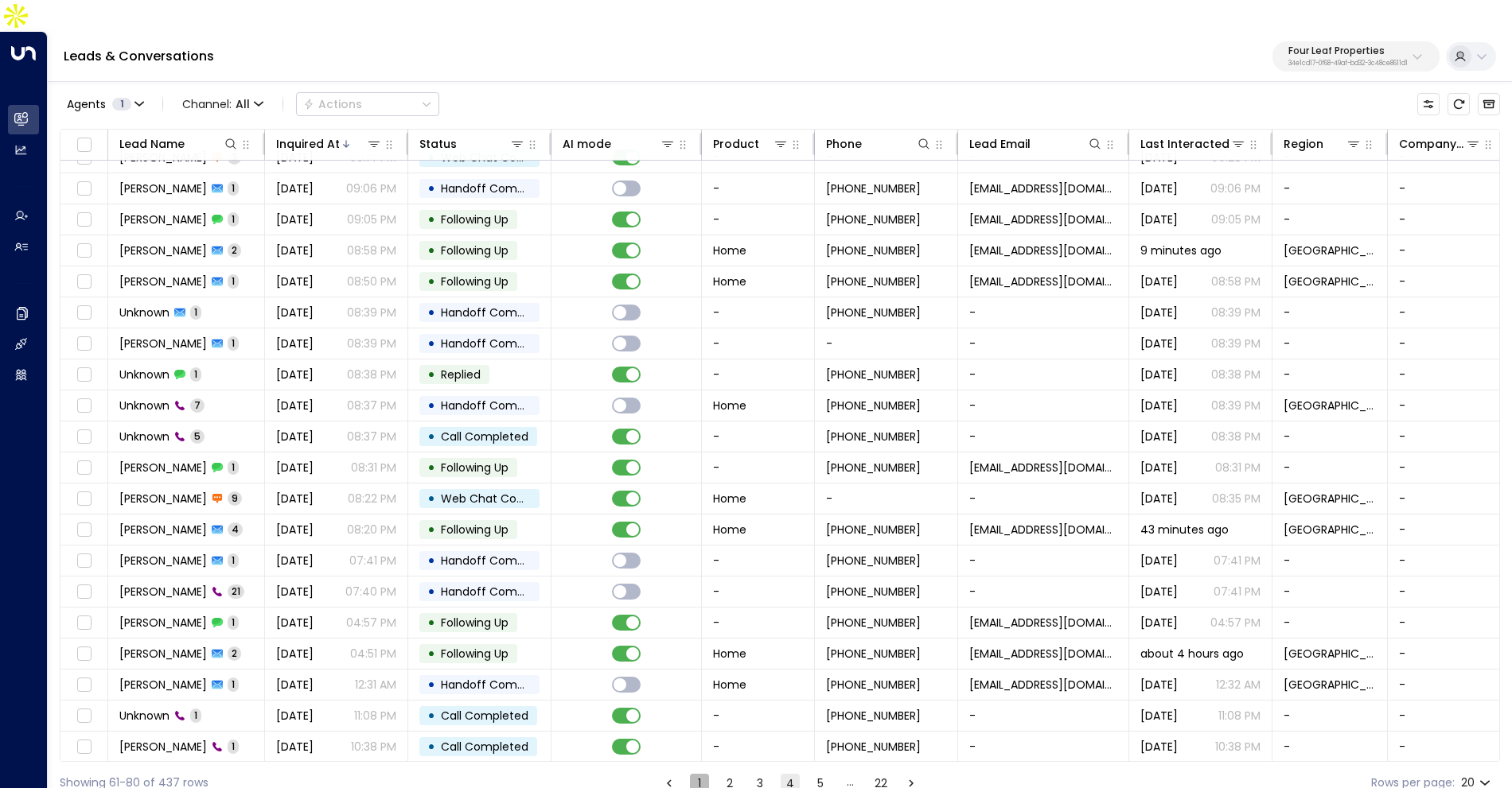
click at [699, 774] on button "1" at bounding box center [700, 783] width 19 height 19
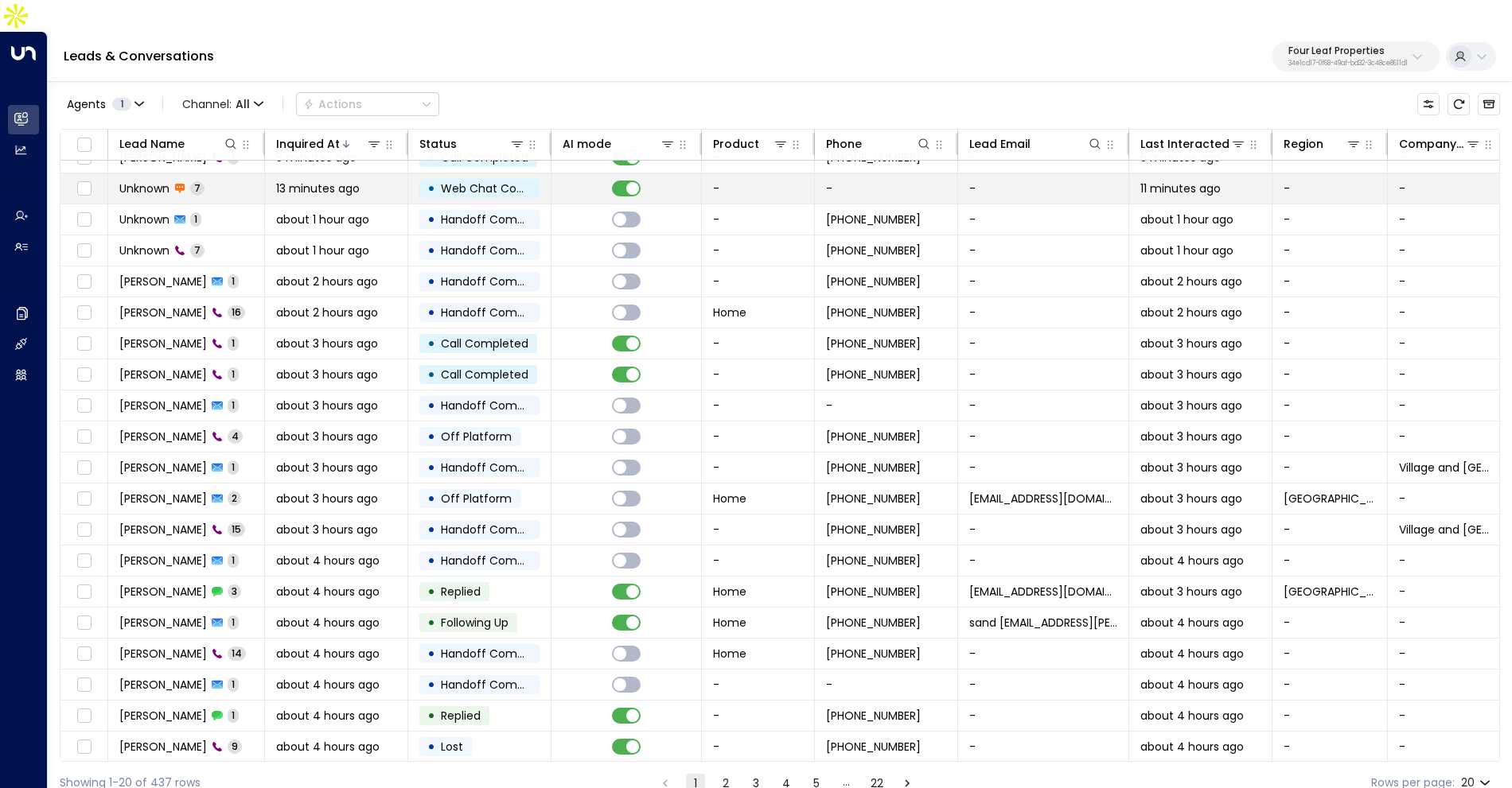
click at [240, 173] on td "Unknown 7" at bounding box center [186, 188] width 156 height 31
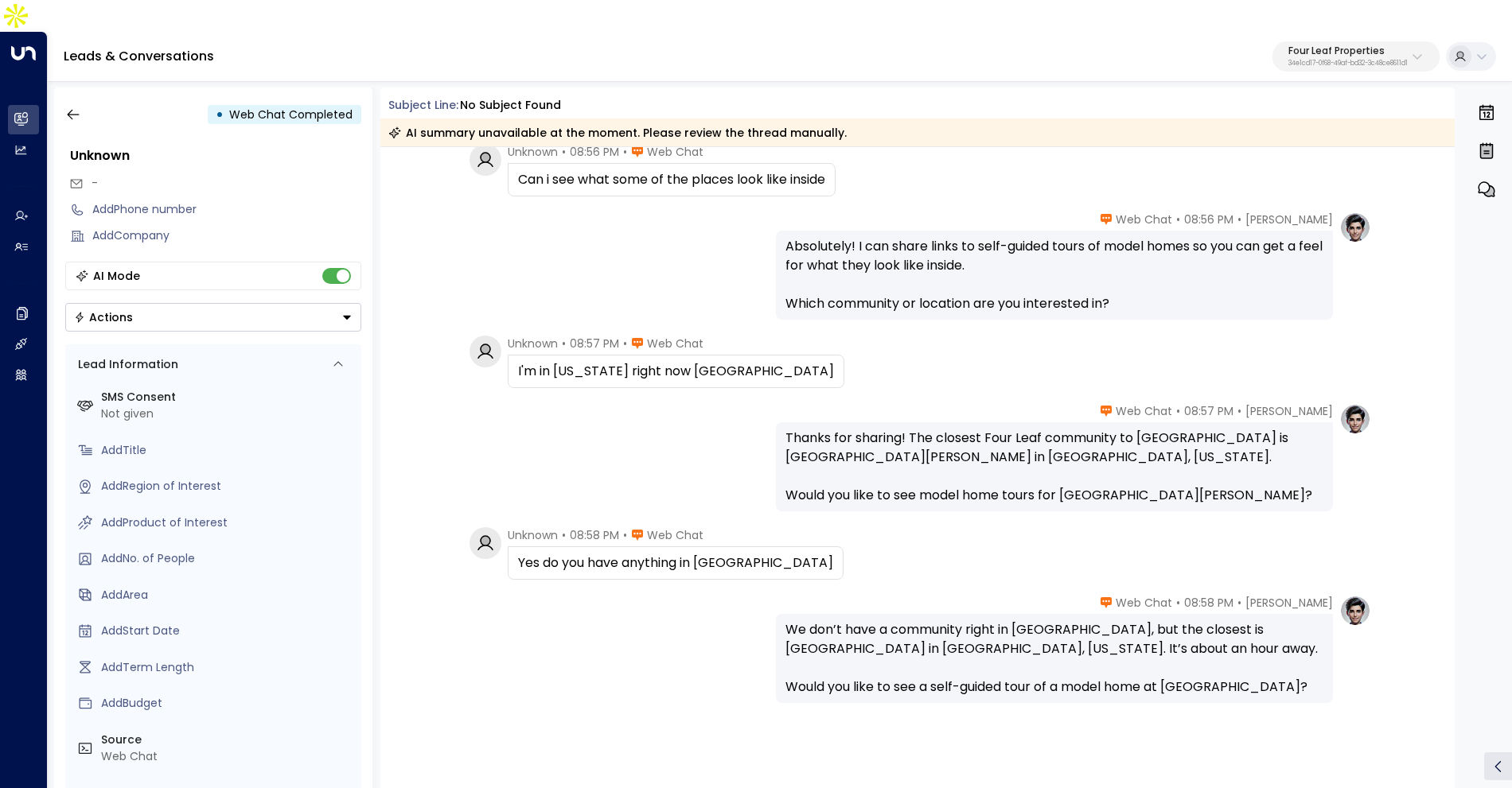
scroll to position [183, 0]
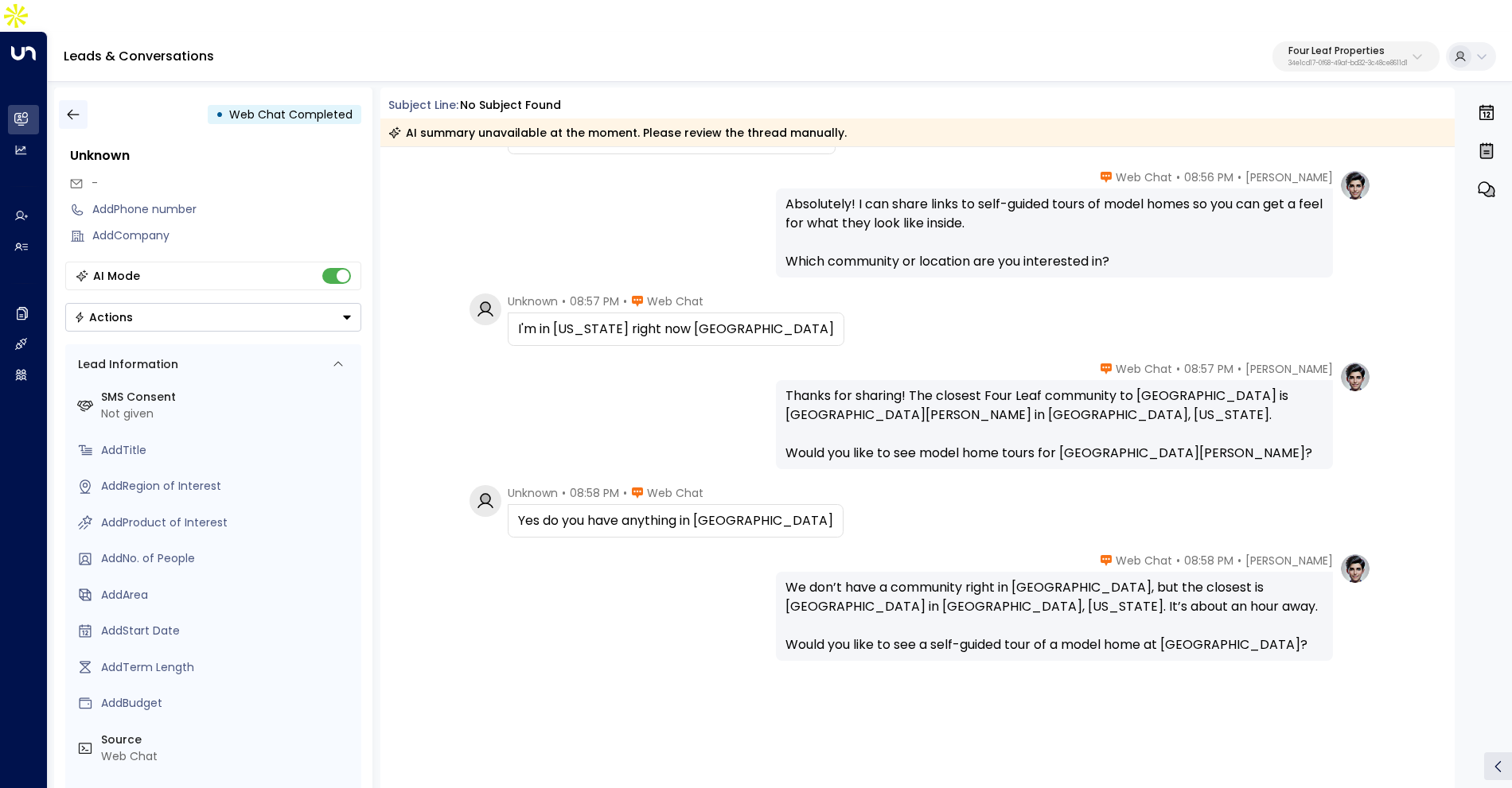
click at [75, 106] on icon "button" at bounding box center [73, 114] width 16 height 16
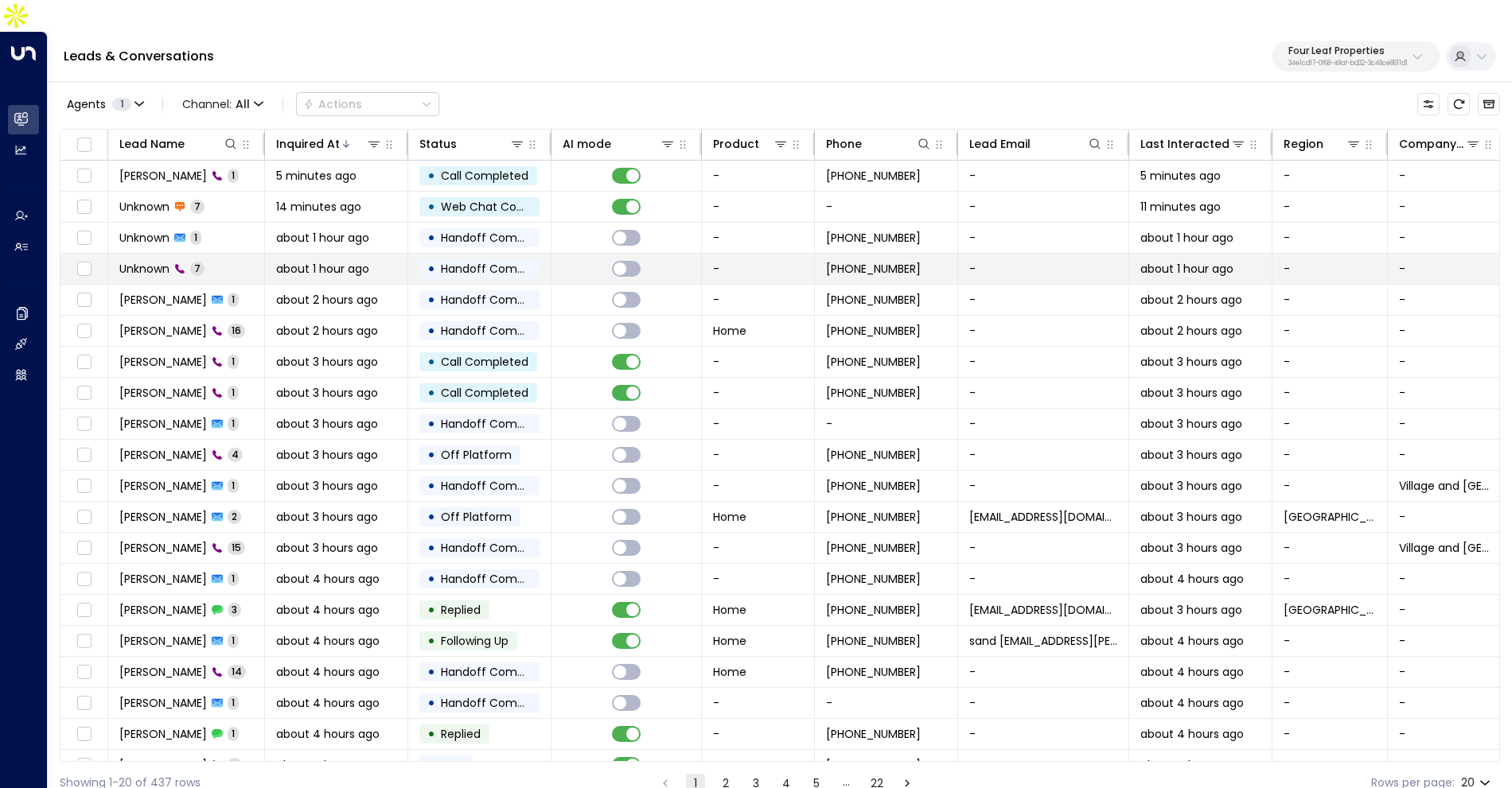
scroll to position [18, 0]
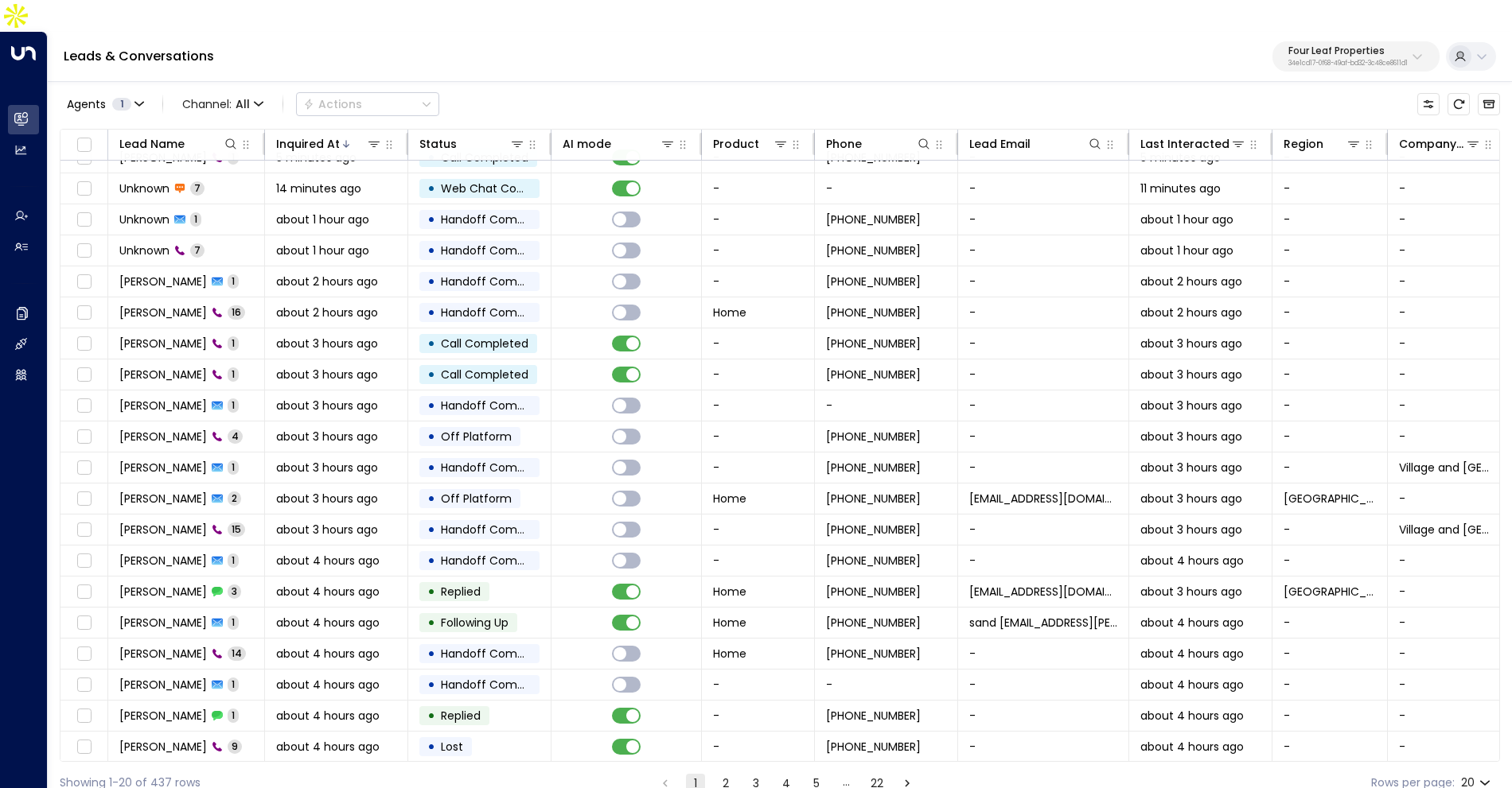
click at [724, 774] on button "2" at bounding box center [725, 783] width 19 height 19
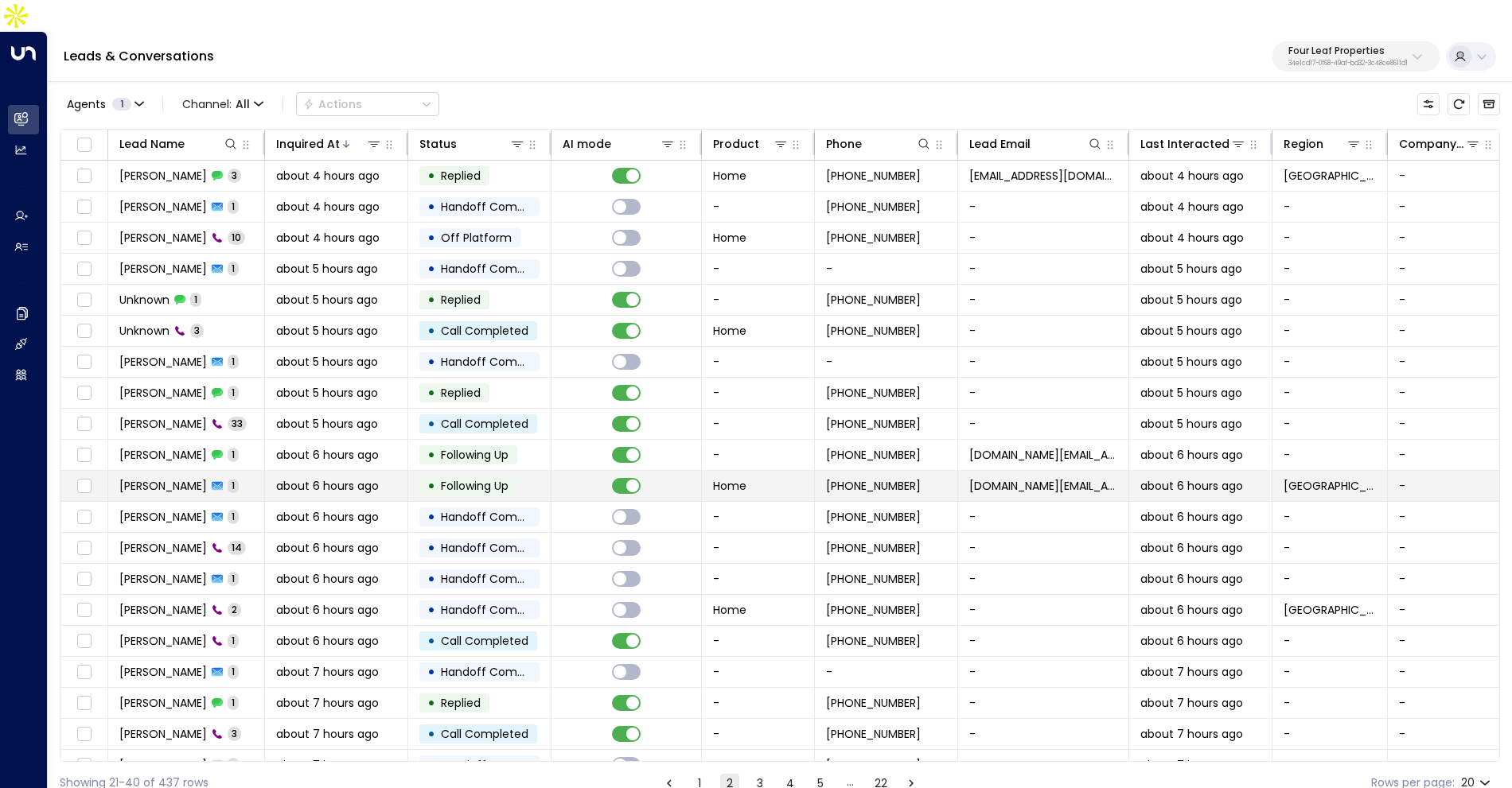
scroll to position [18, 0]
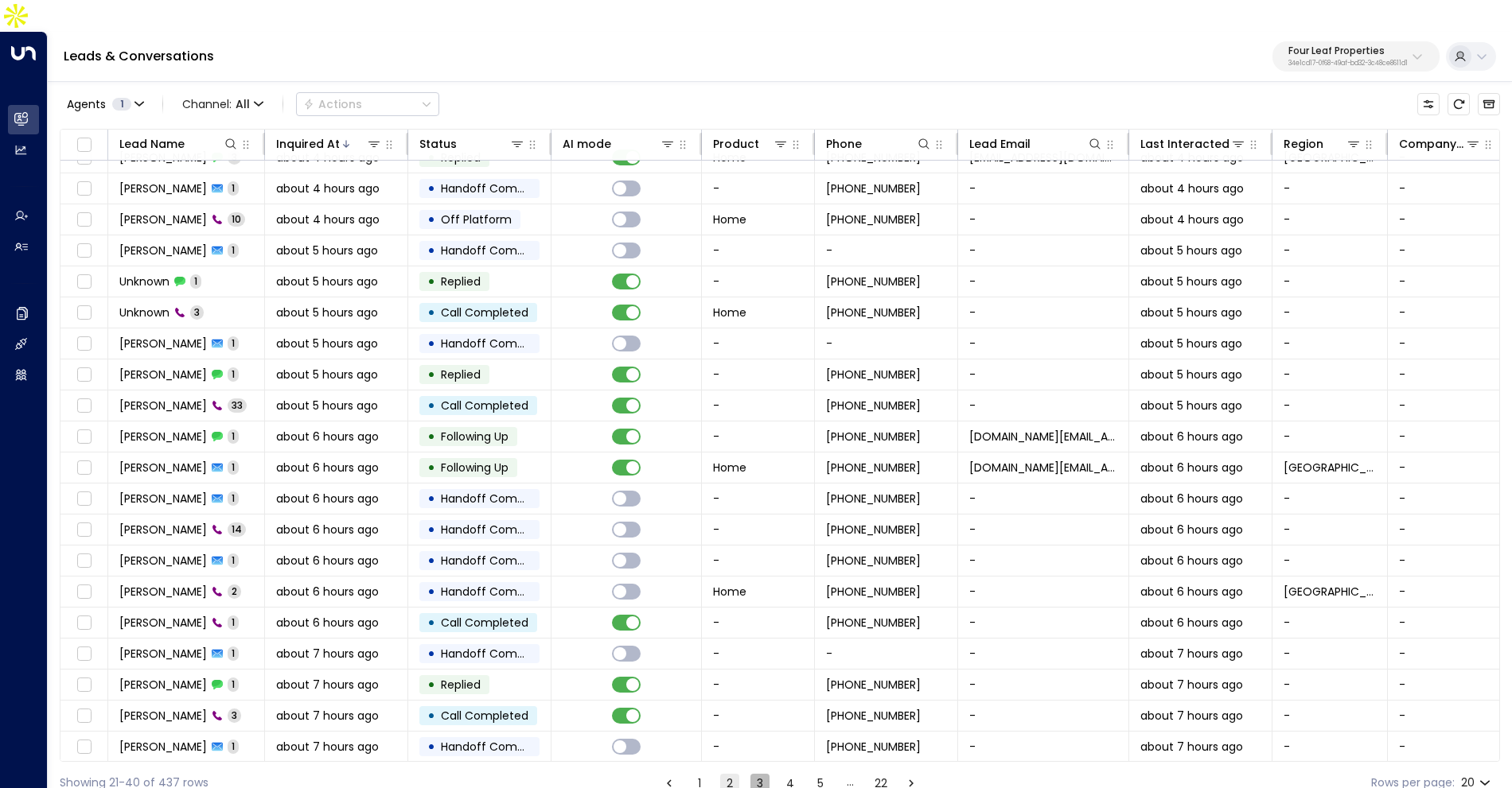
click at [763, 774] on button "3" at bounding box center [760, 783] width 19 height 19
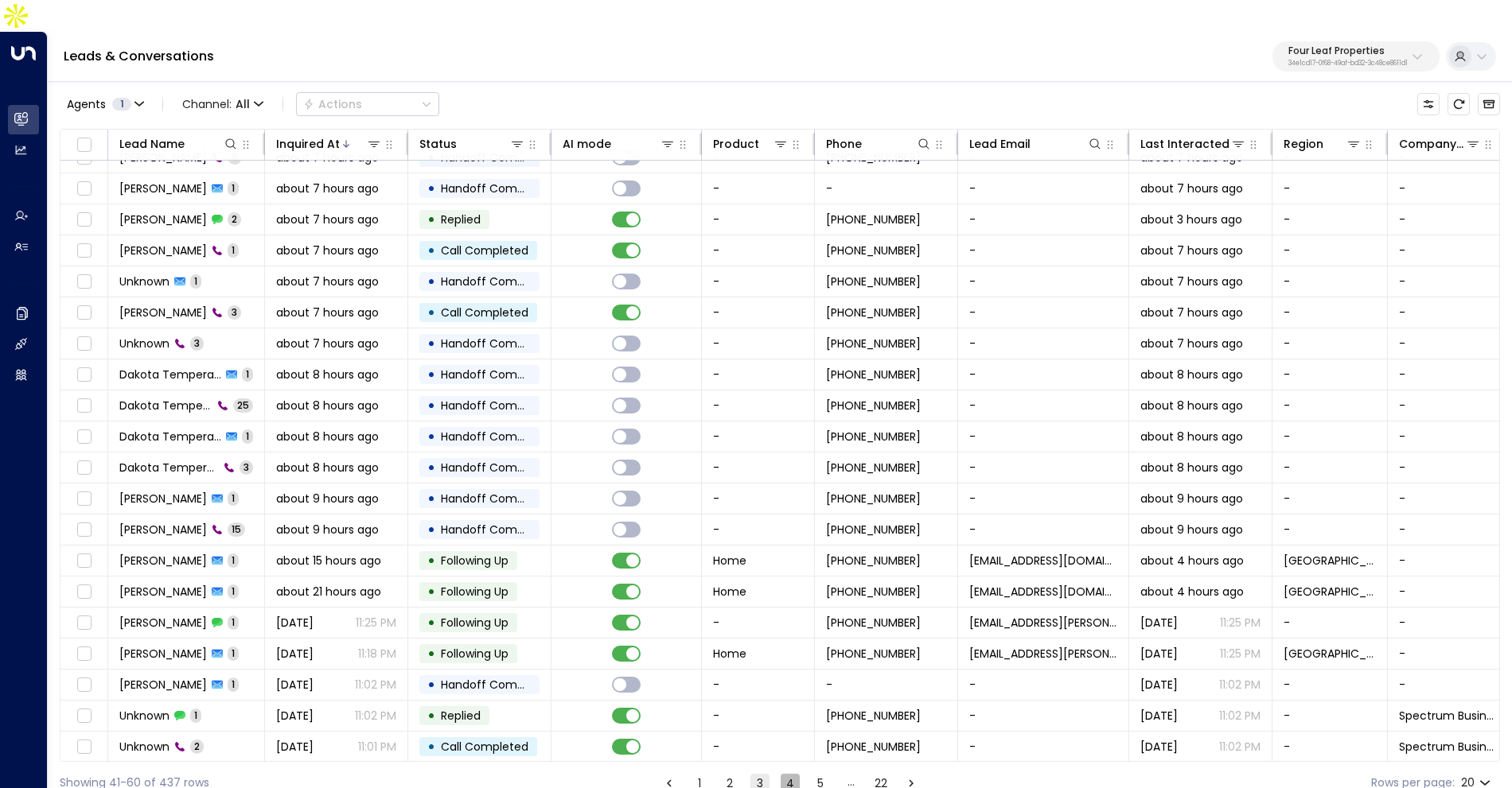
click at [790, 774] on button "4" at bounding box center [790, 783] width 19 height 19
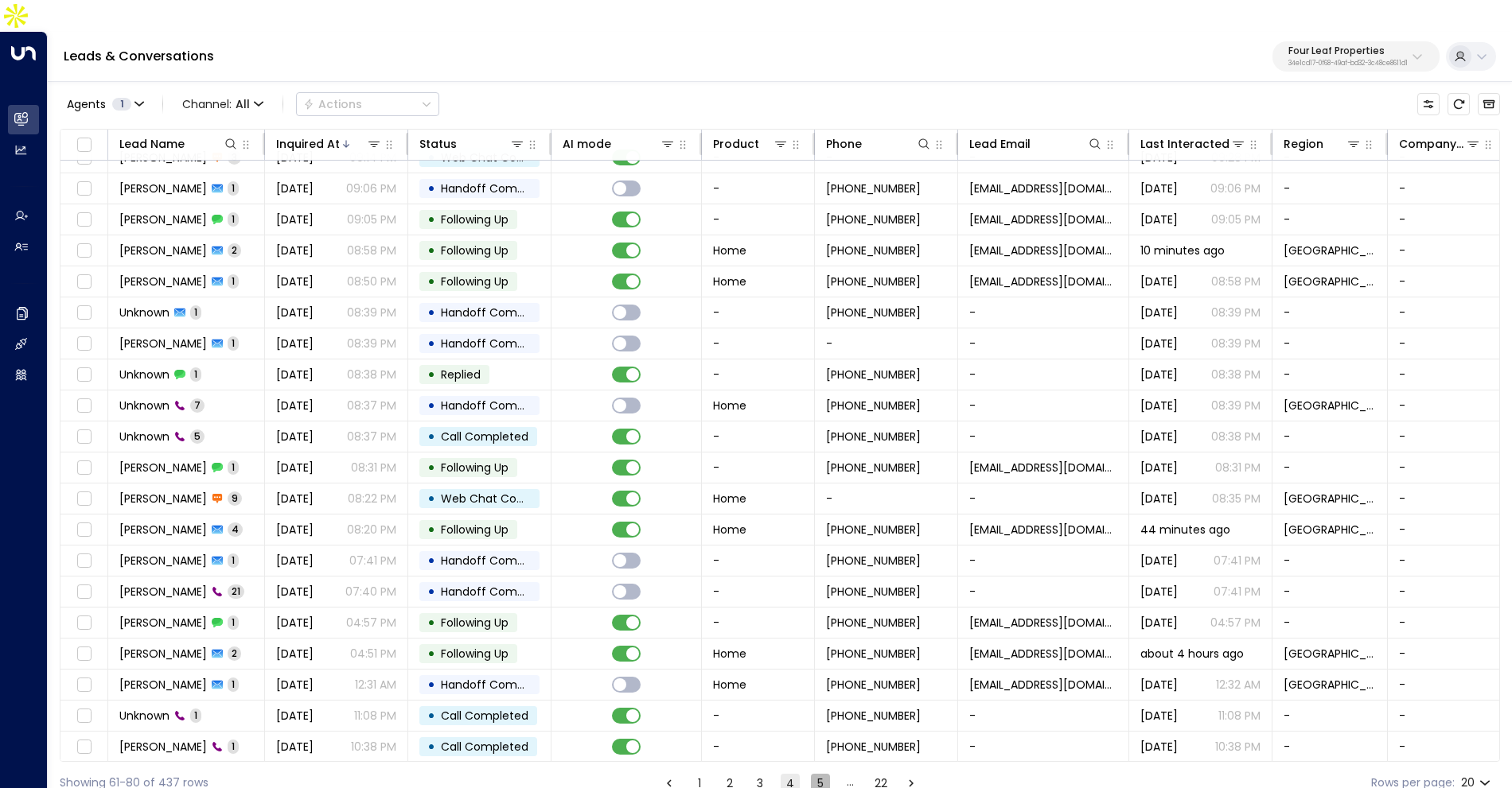
click at [820, 774] on button "5" at bounding box center [820, 783] width 19 height 19
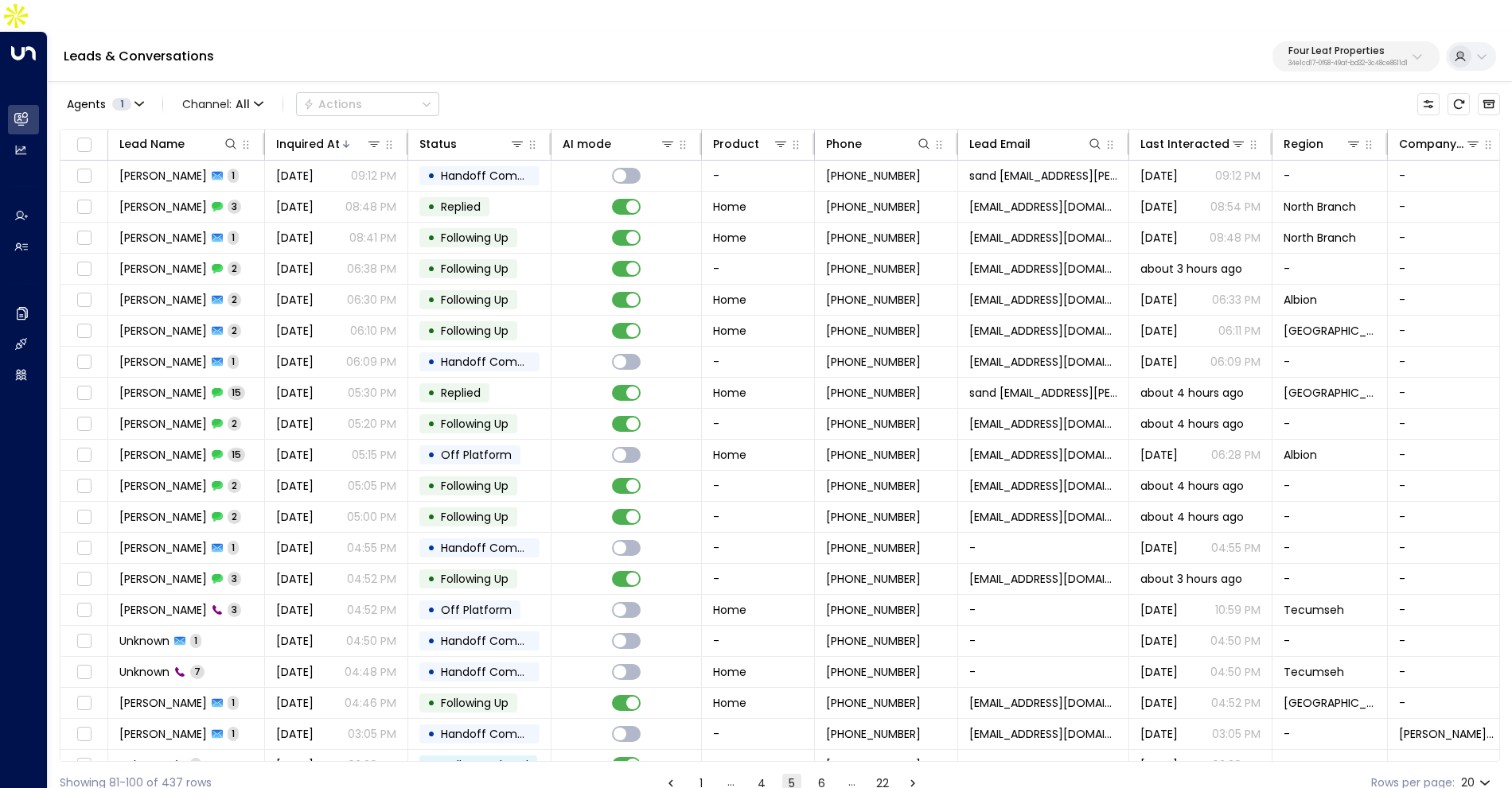
click at [1407, 42] on button "Four Leaf Properties 34e1cd17-0f68-49af-bd32-3c48ce8611d1" at bounding box center [1356, 56] width 167 height 31
type input "*******"
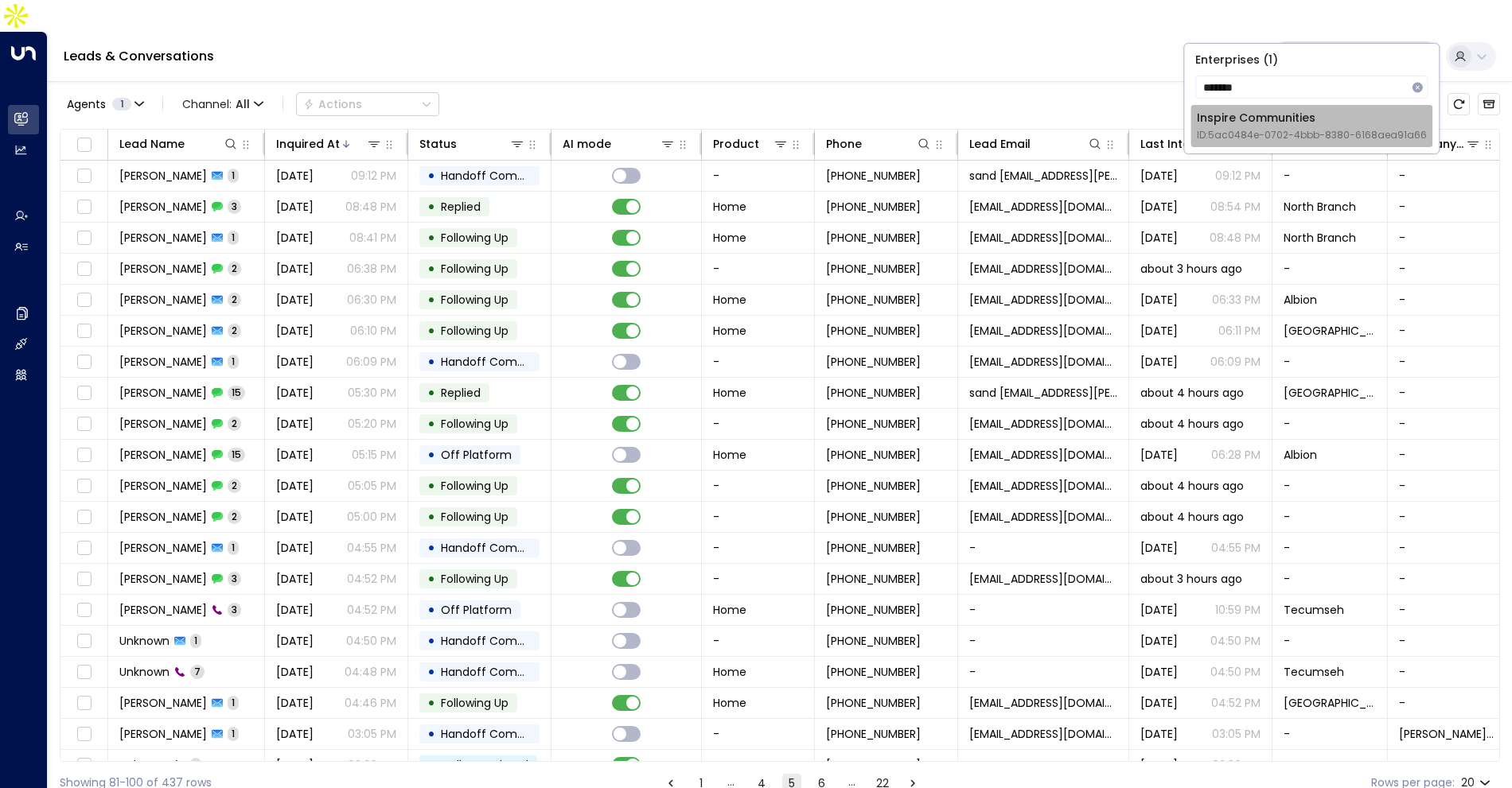
click at [1220, 142] on span "ID: 5ac0484e-0702-4bbb-8380-6168aea91a66" at bounding box center [1311, 134] width 230 height 14
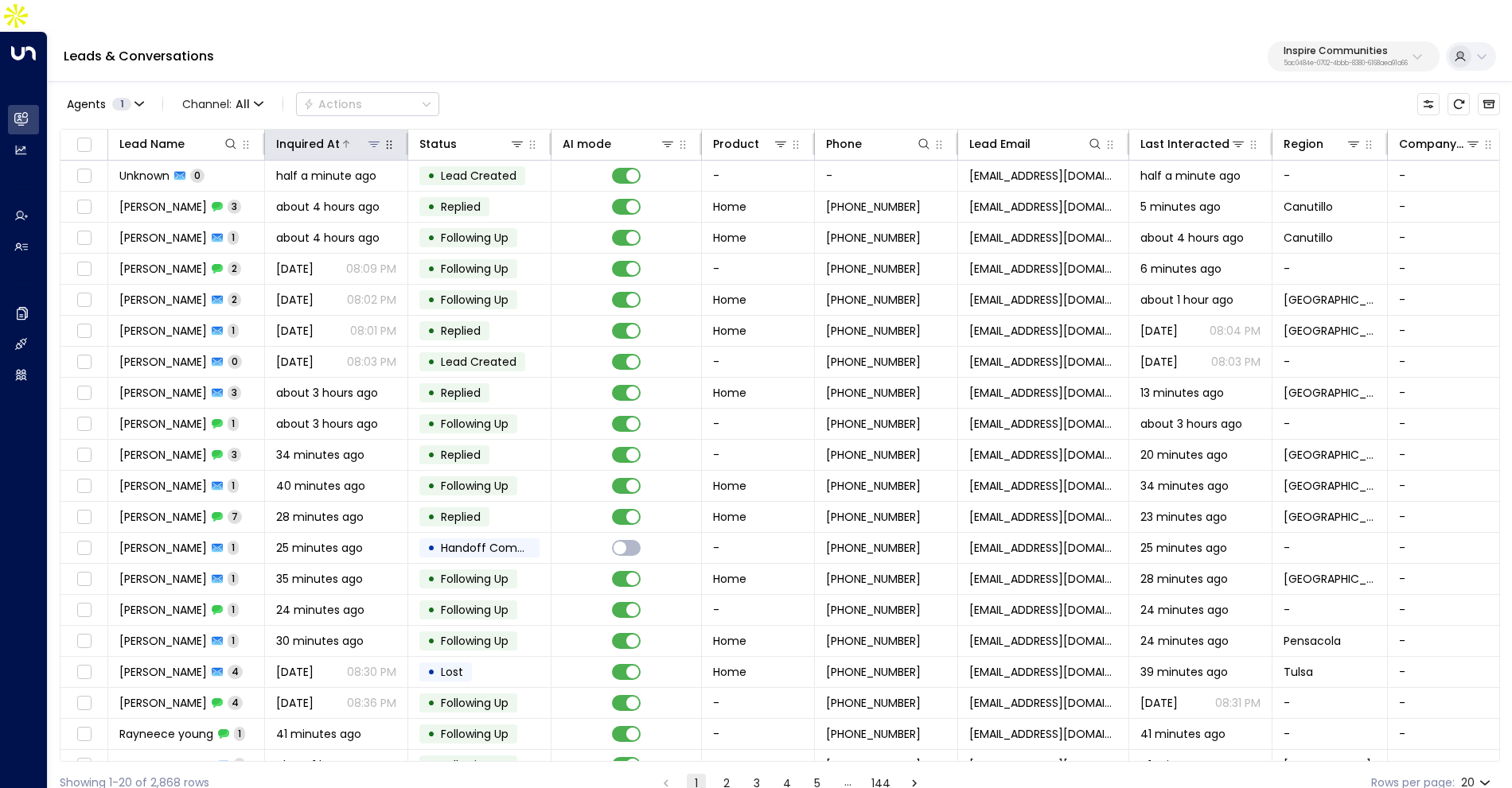
click at [328, 134] on div "Inquired At" at bounding box center [307, 143] width 64 height 19
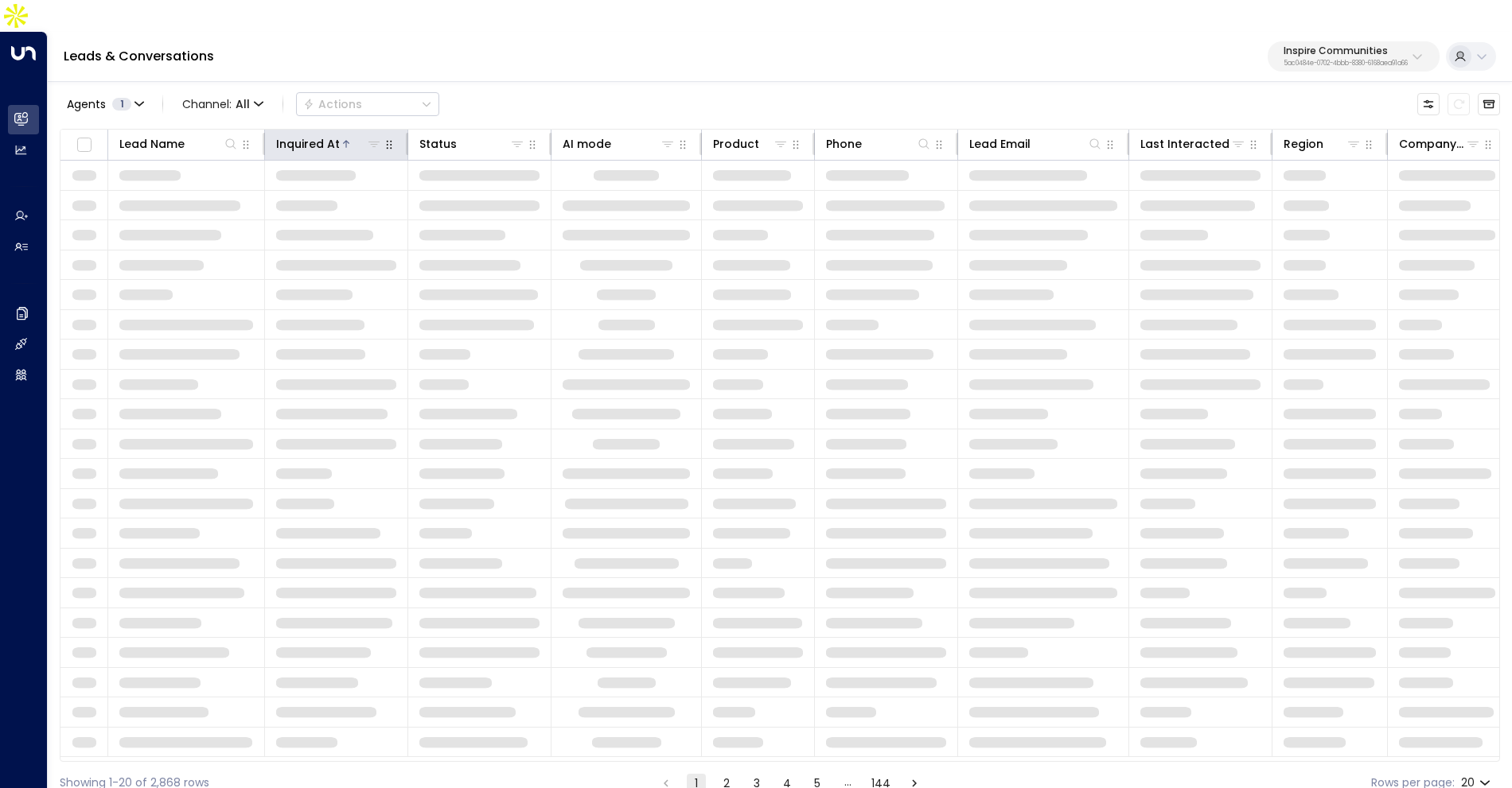
click at [328, 134] on div "Inquired At" at bounding box center [307, 143] width 64 height 19
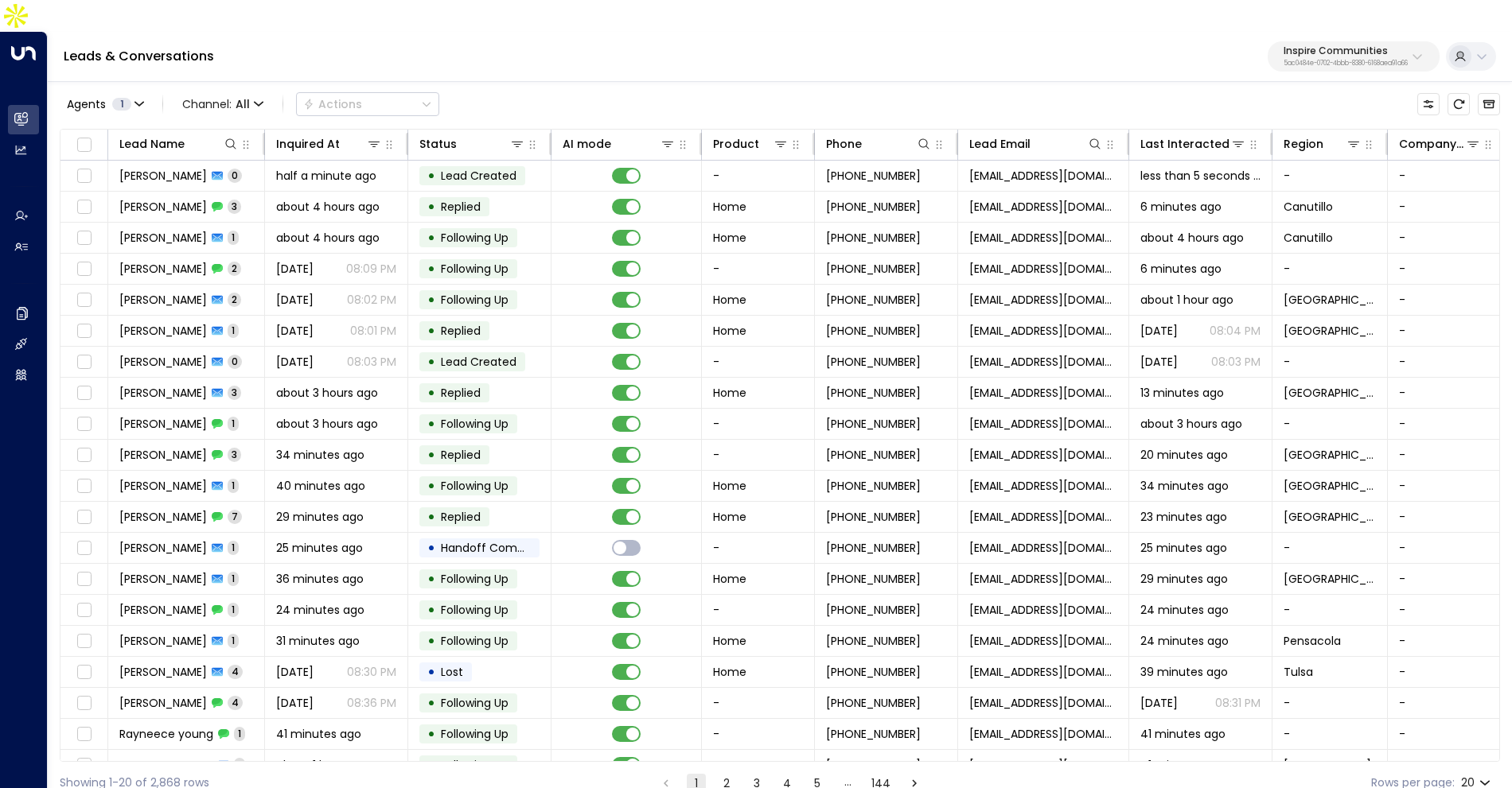
click at [1289, 42] on button "Inspire Communities 5ac0484e-0702-4bbb-8380-6168aea91a66" at bounding box center [1354, 56] width 172 height 31
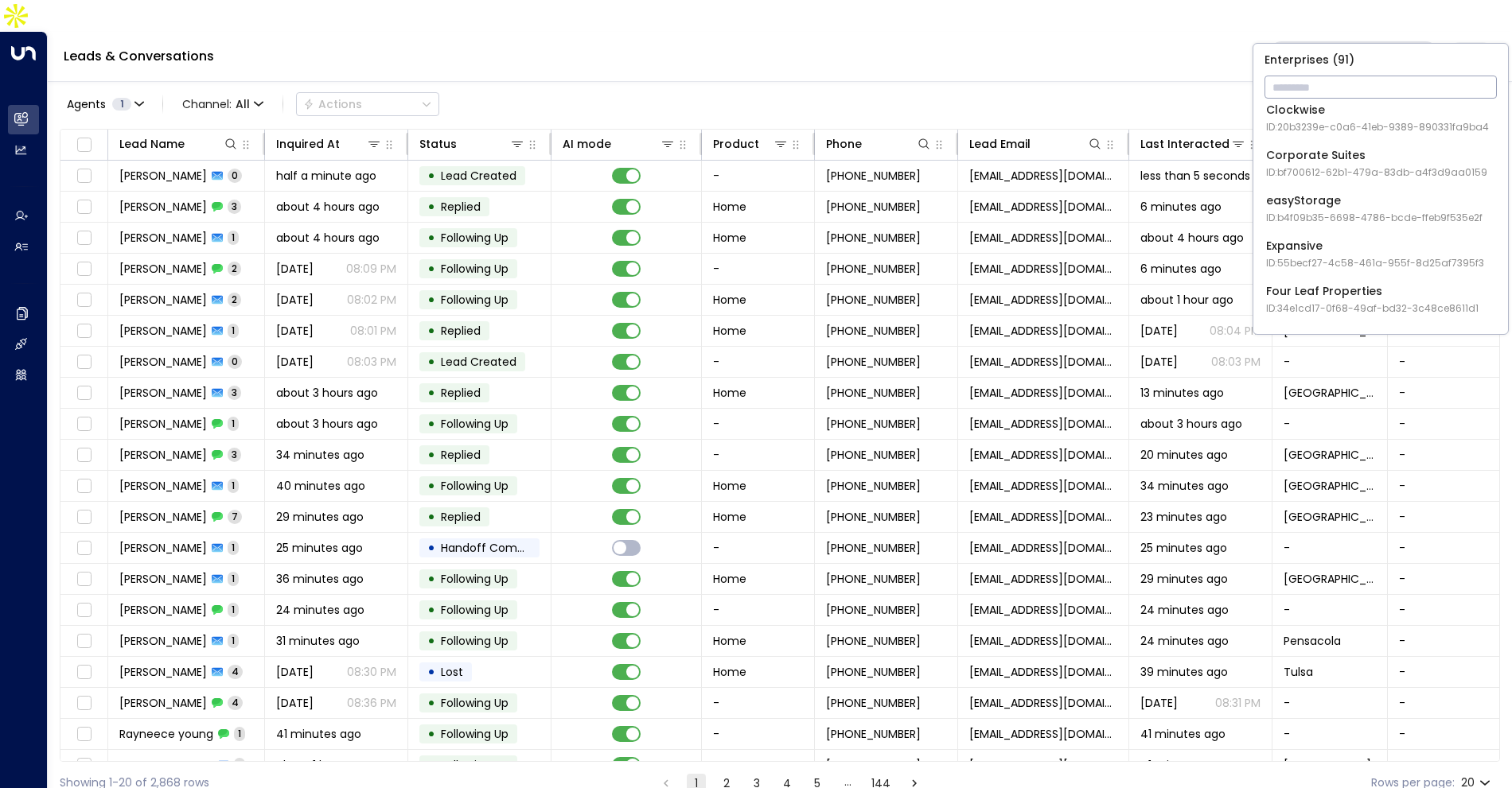
scroll to position [484, 0]
